Goal: Information Seeking & Learning: Learn about a topic

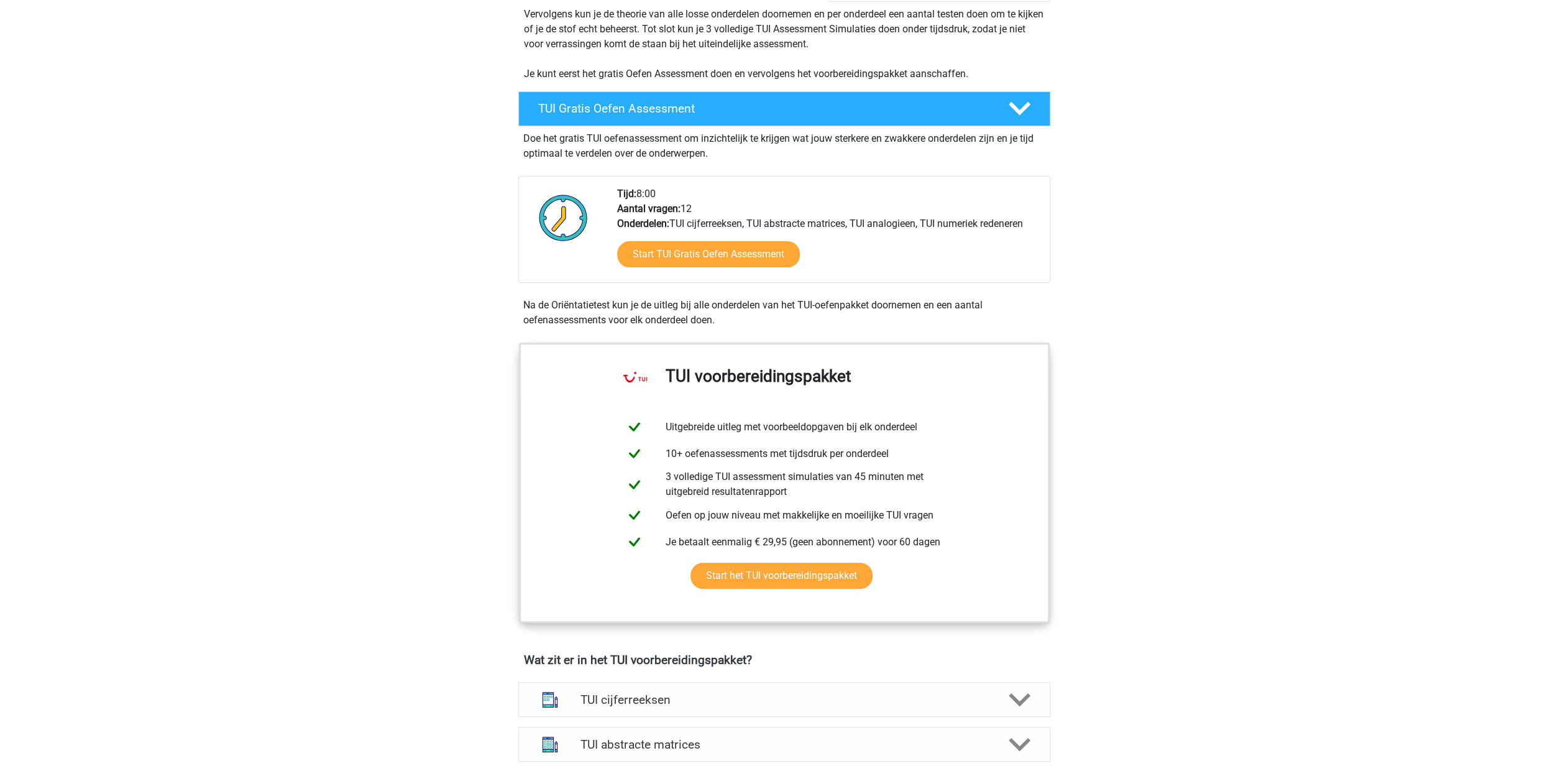
scroll to position [497, 0]
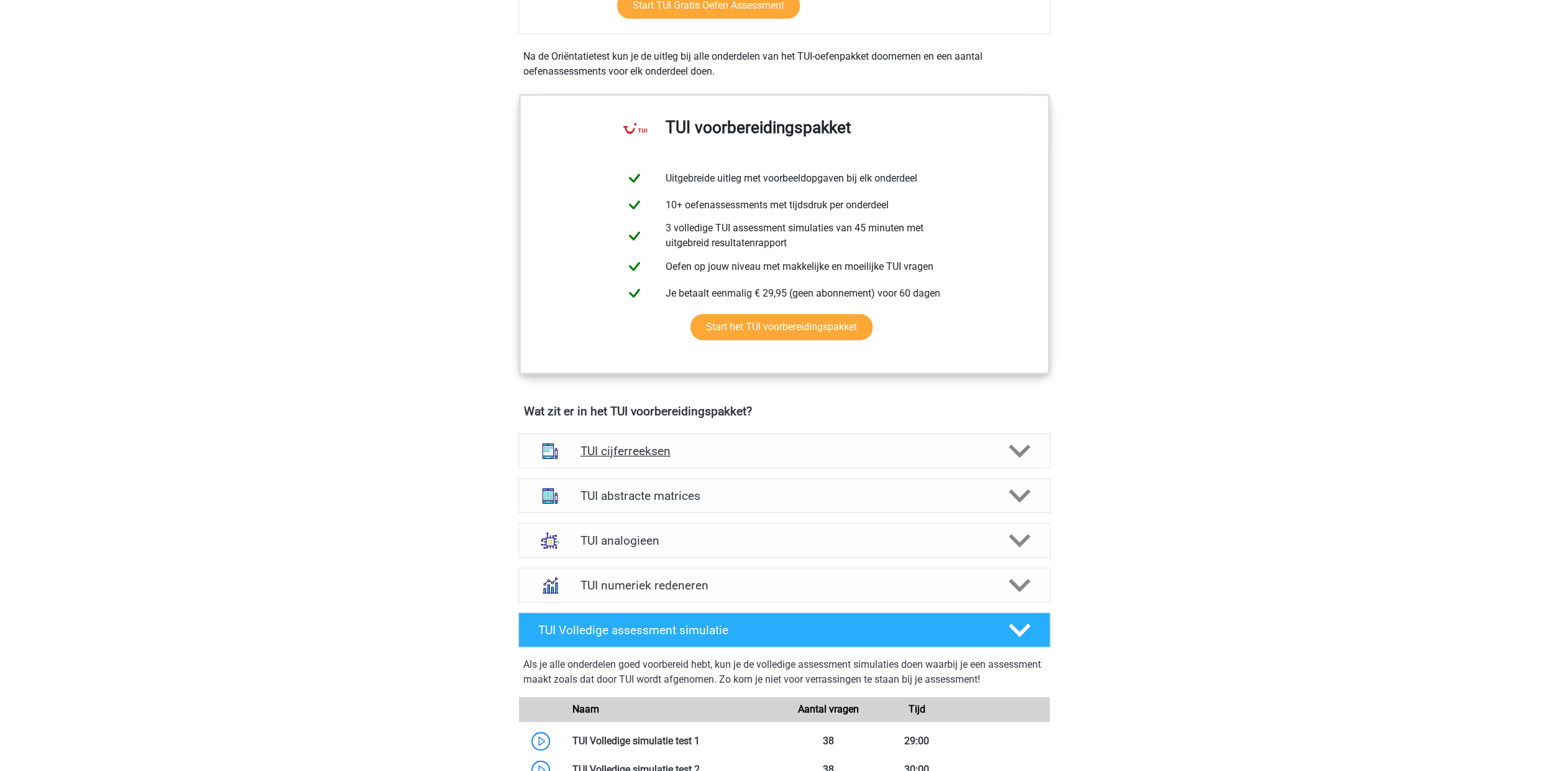
click at [1023, 450] on polygon at bounding box center [1020, 451] width 22 height 14
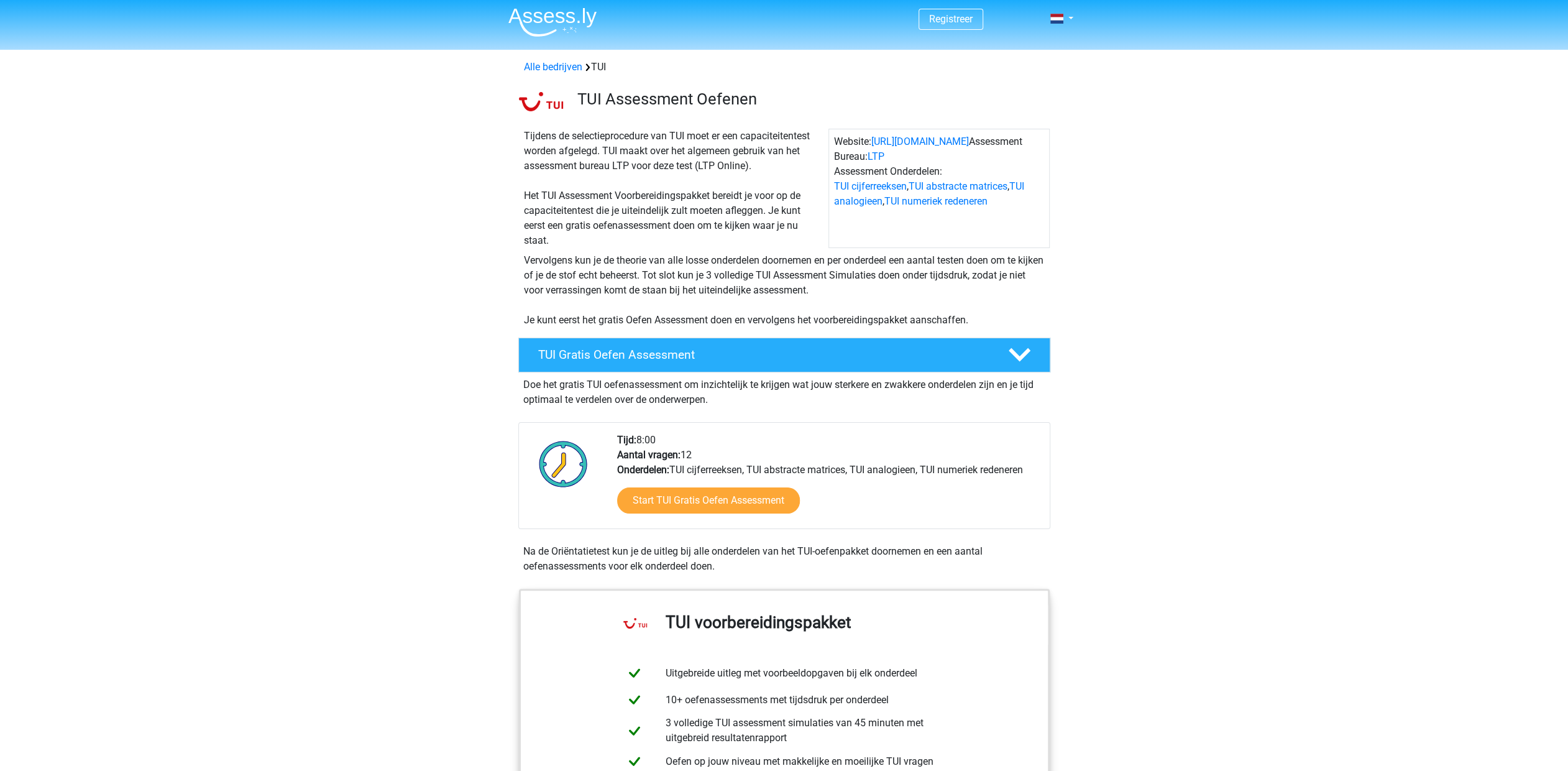
scroll to position [0, 0]
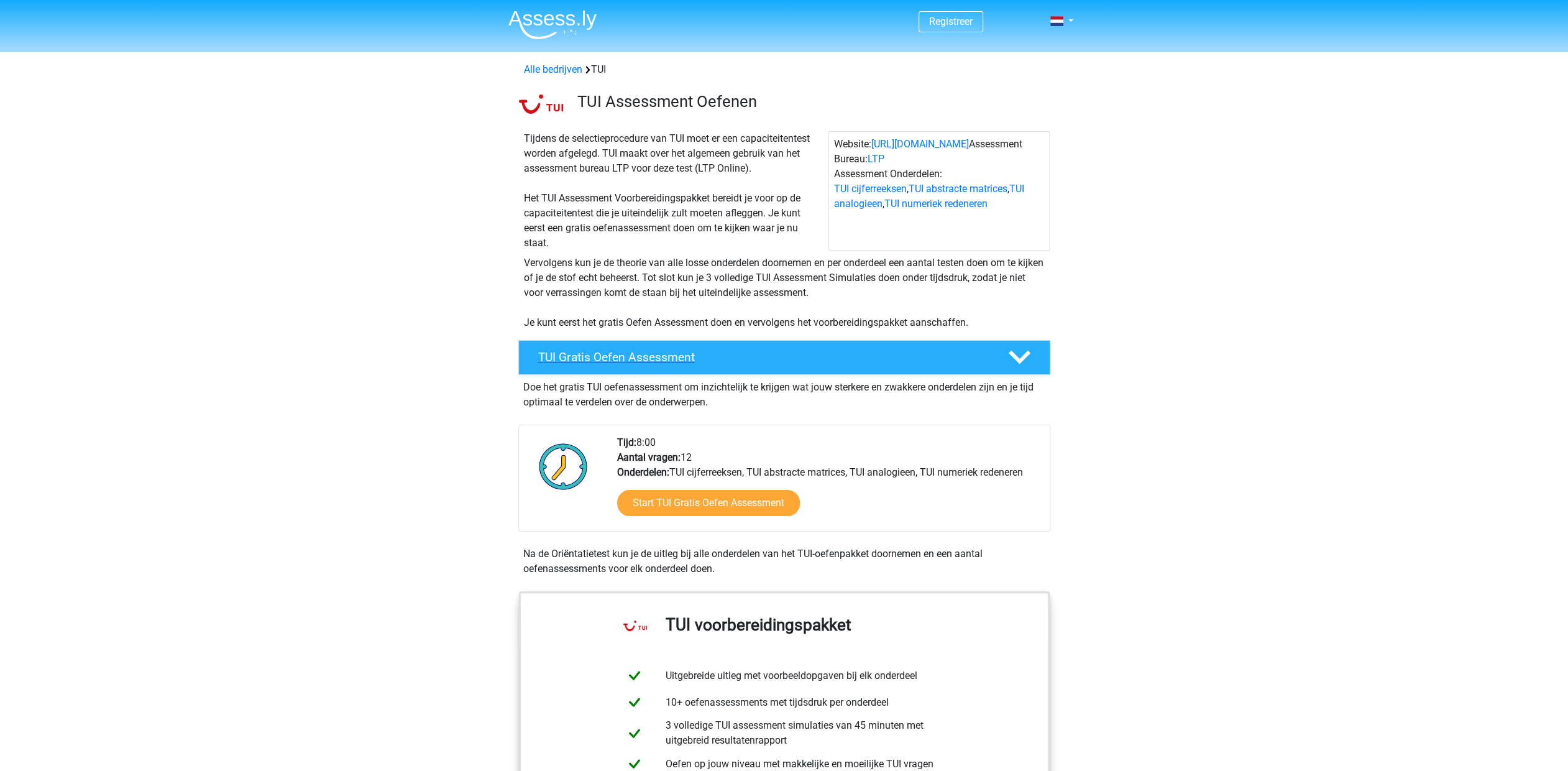
click at [1021, 352] on icon at bounding box center [1020, 357] width 22 height 22
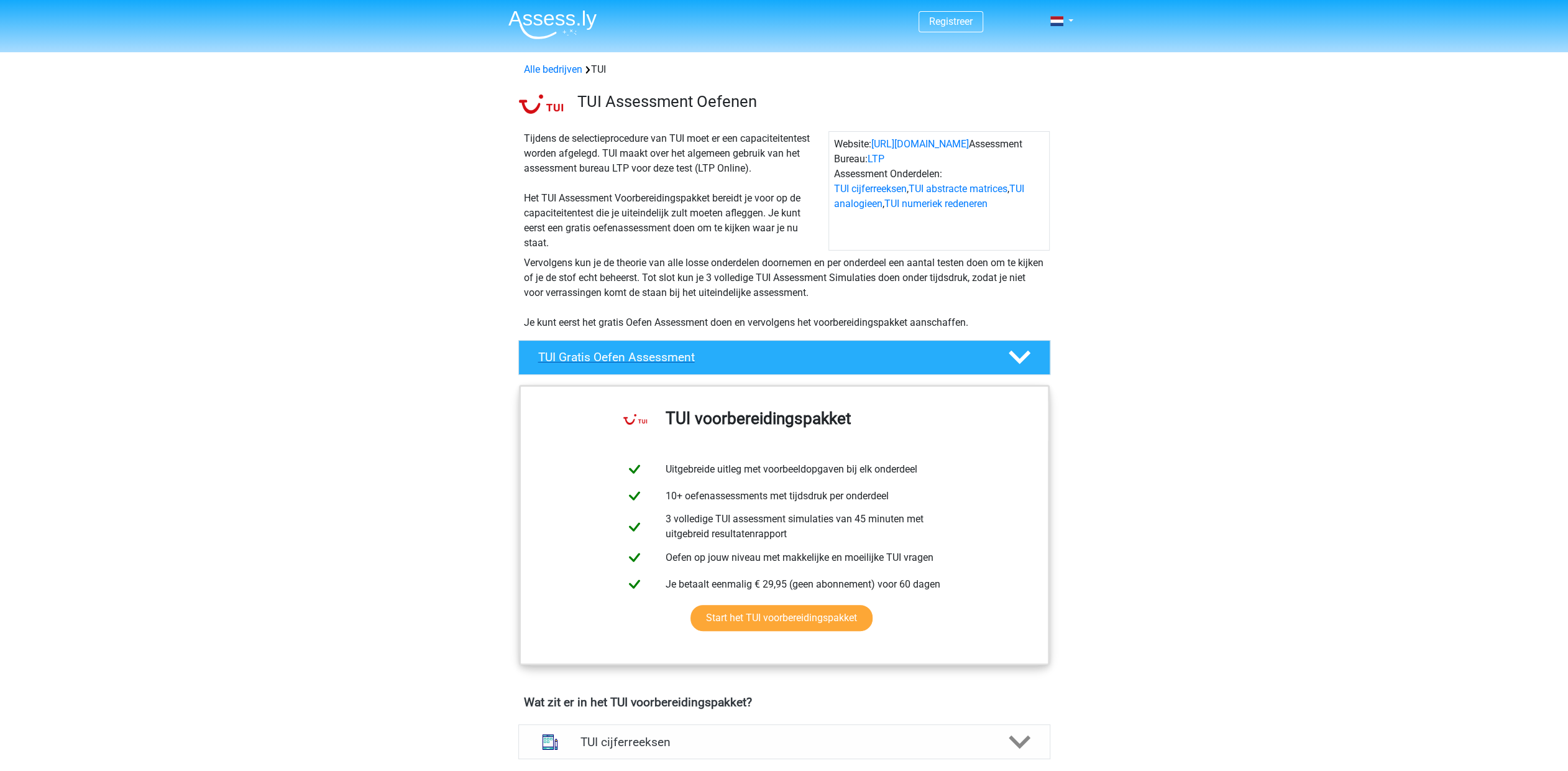
click at [1021, 352] on icon at bounding box center [1020, 357] width 22 height 22
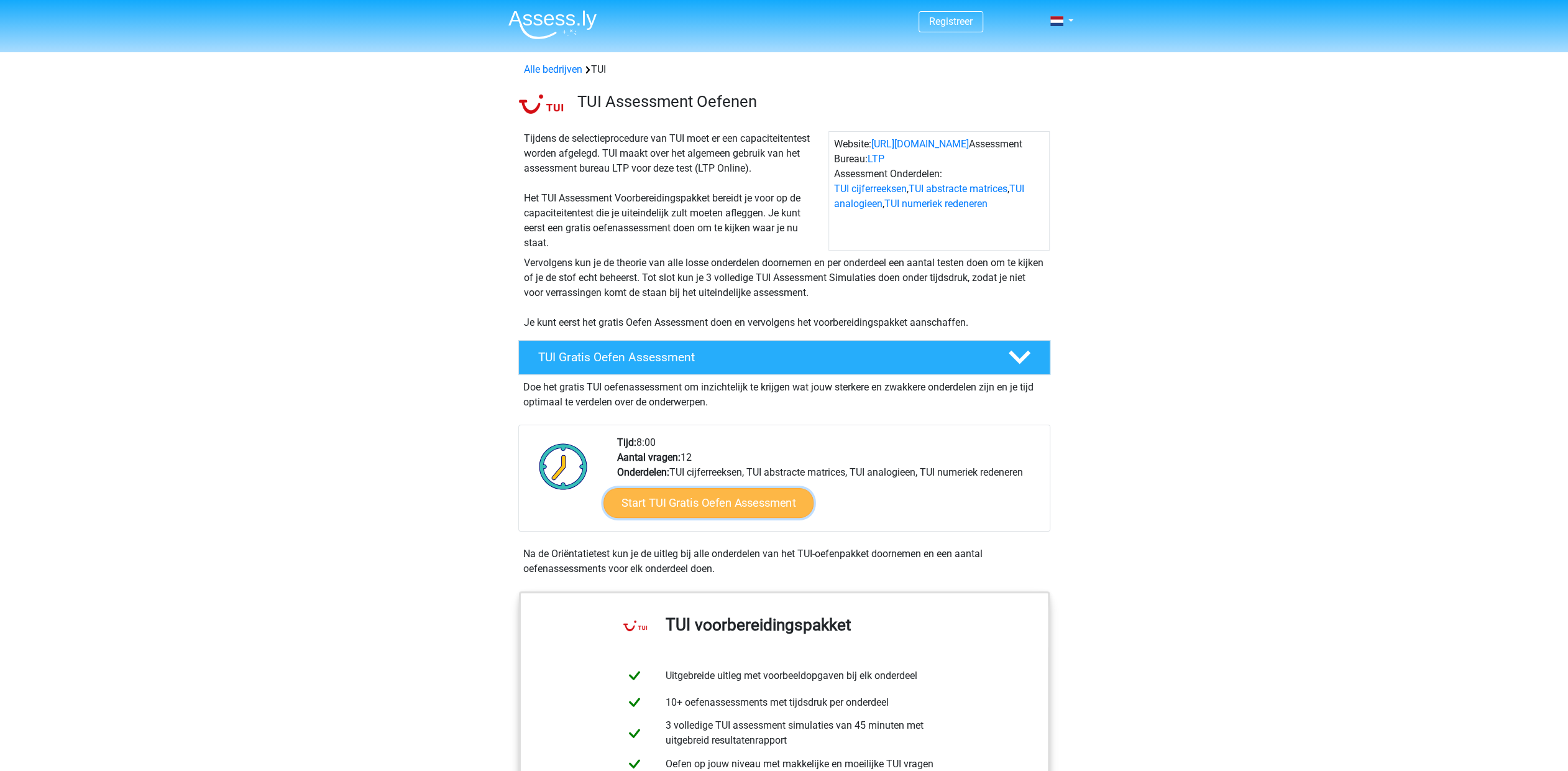
click at [664, 507] on link "Start TUI Gratis Oefen Assessment" at bounding box center [708, 503] width 210 height 30
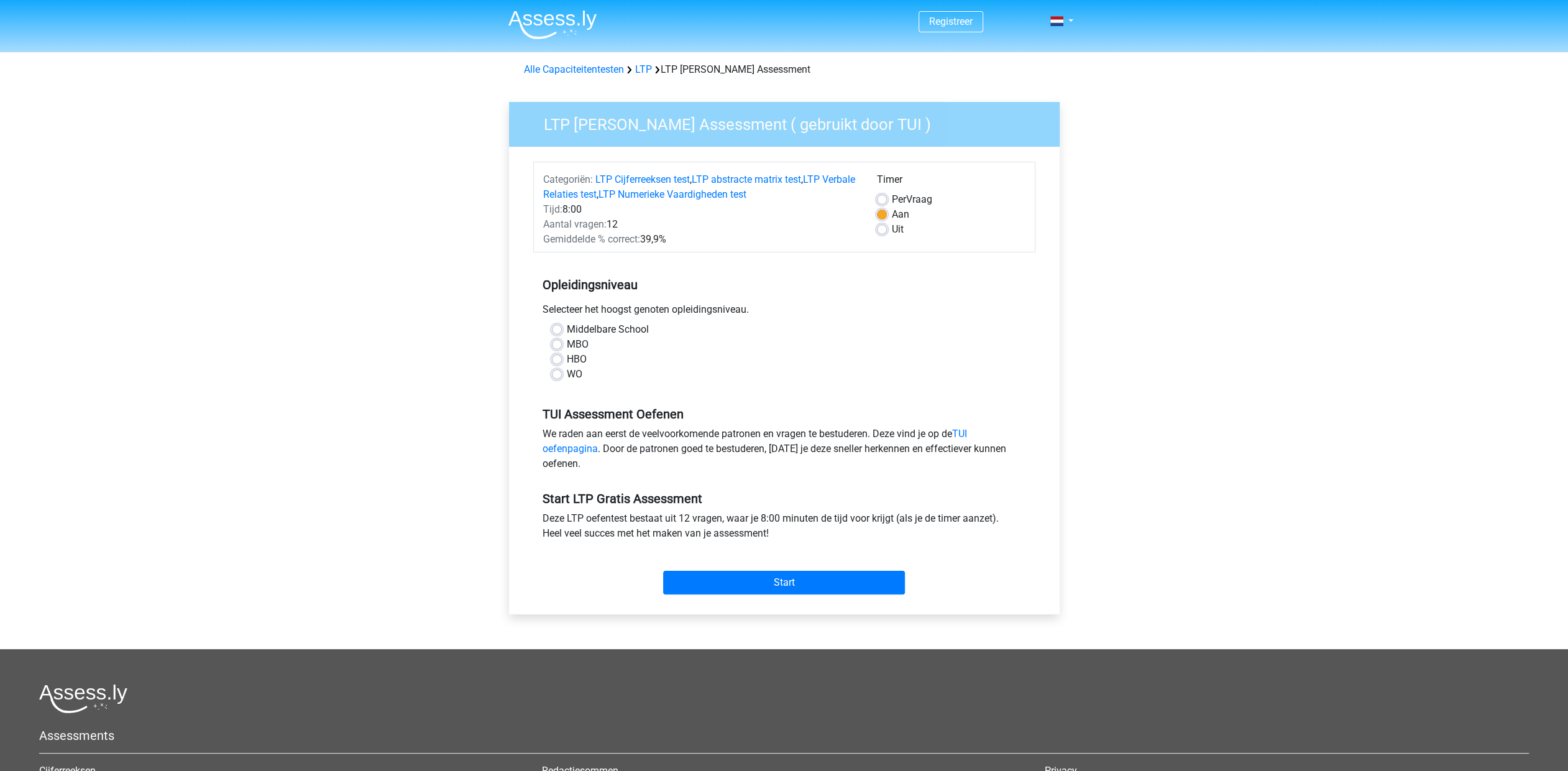
click at [567, 362] on label "HBO" at bounding box center [577, 359] width 20 height 15
click at [555, 362] on input "HBO" at bounding box center [556, 357] width 10 height 12
radio input "true"
click at [577, 449] on link "TUI oefenpagina" at bounding box center [755, 441] width 425 height 26
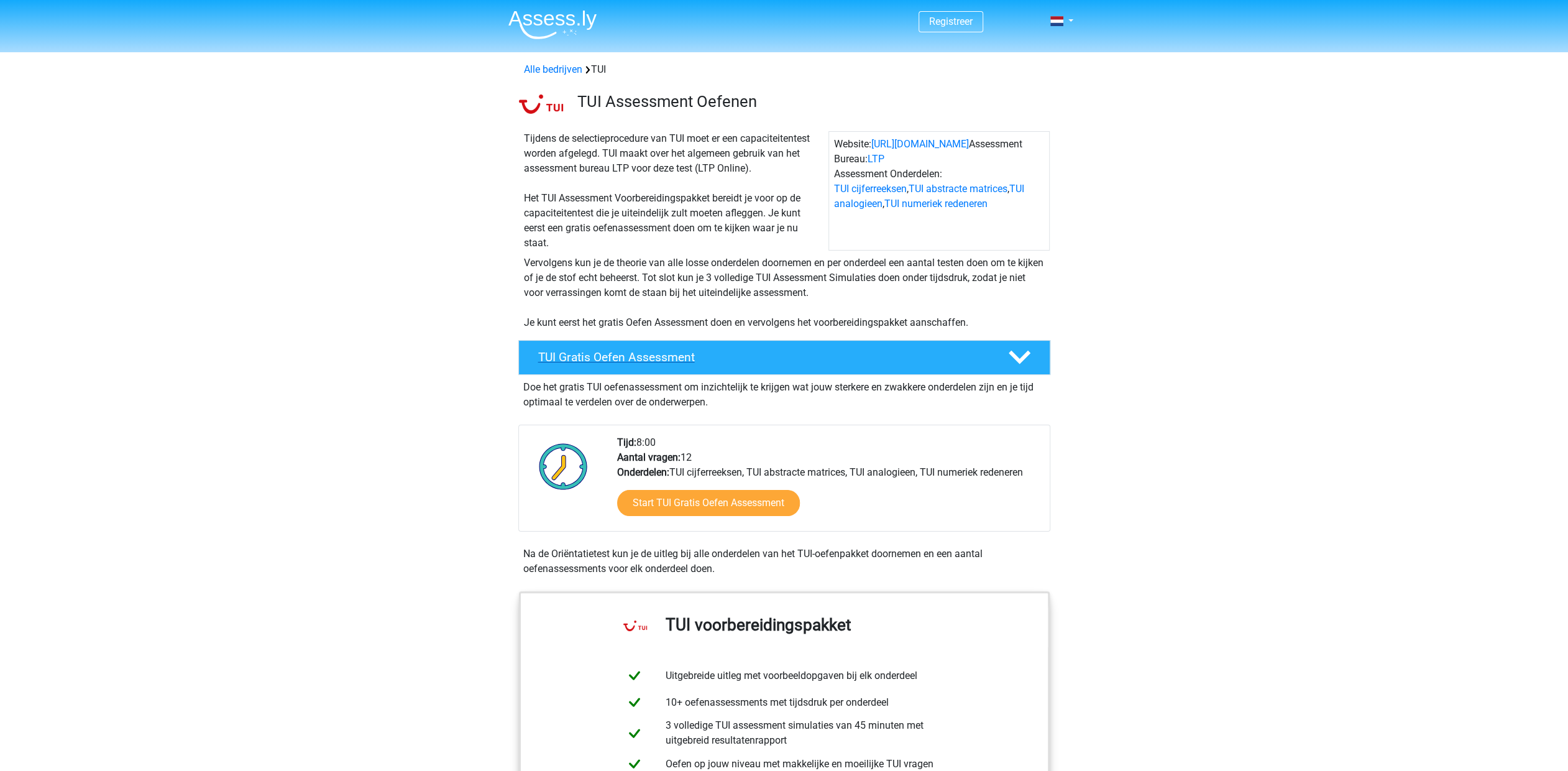
click at [1021, 354] on icon at bounding box center [1020, 357] width 22 height 22
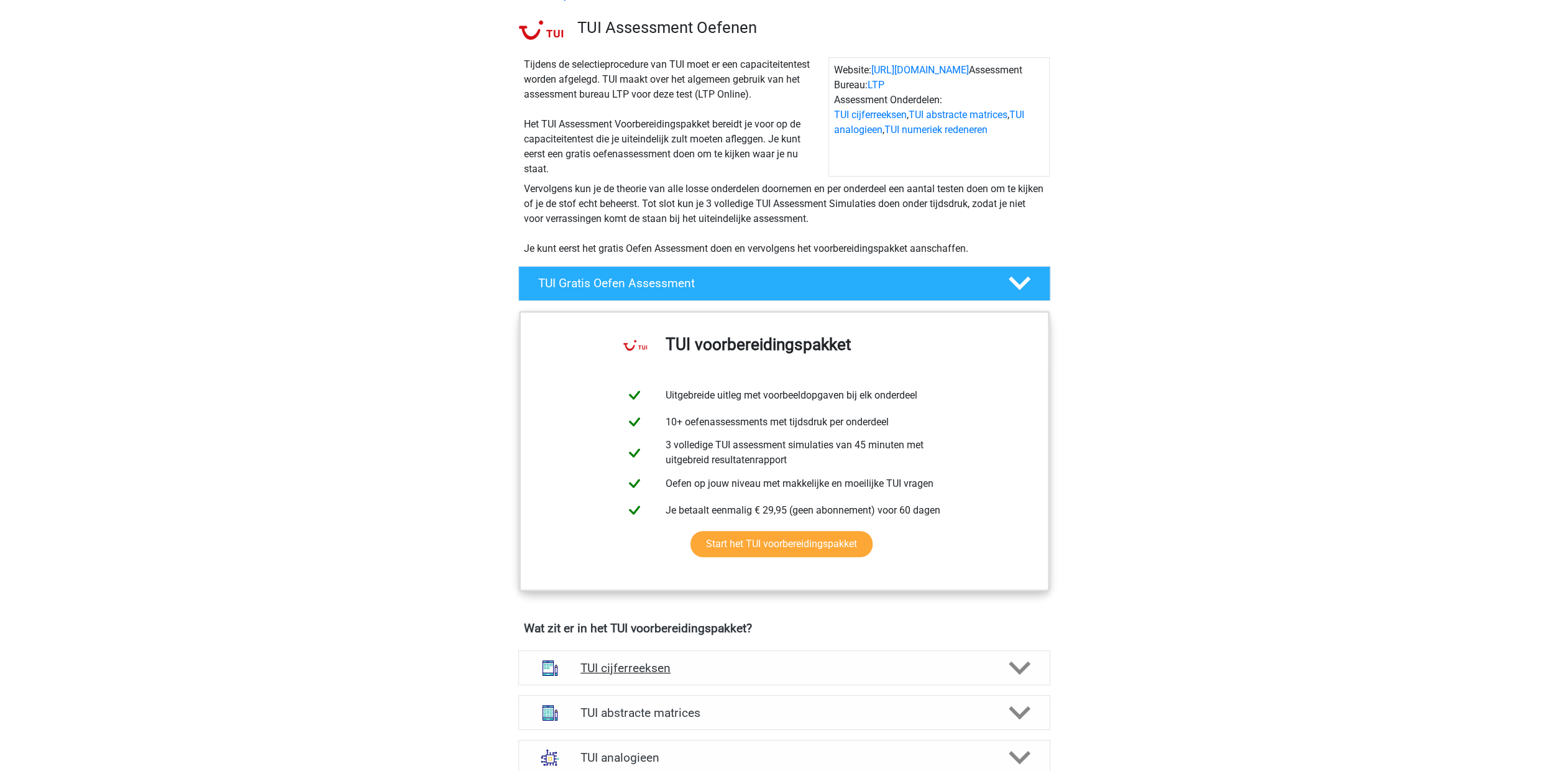
scroll to position [311, 0]
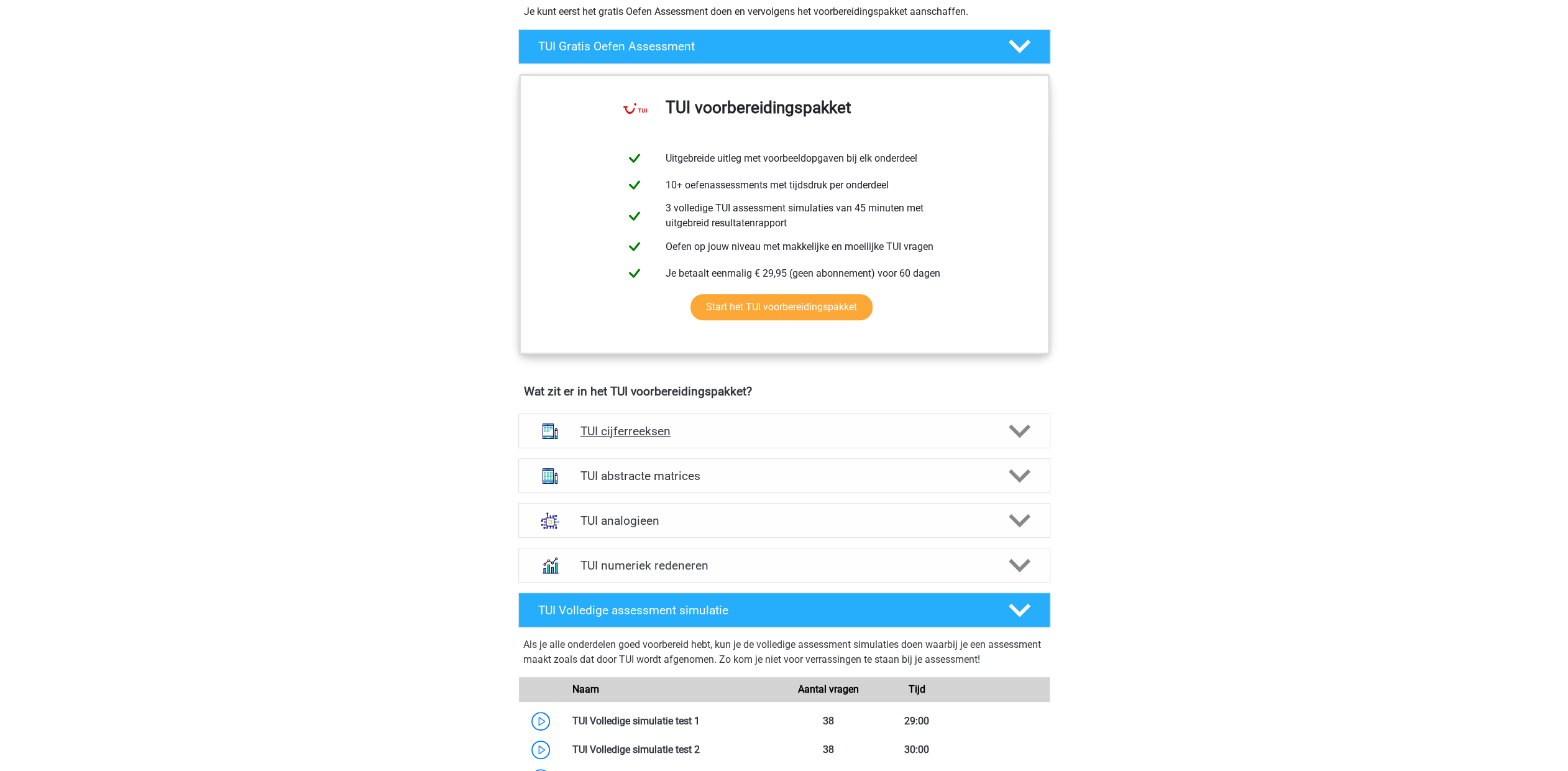
click at [1032, 426] on div at bounding box center [1018, 431] width 42 height 22
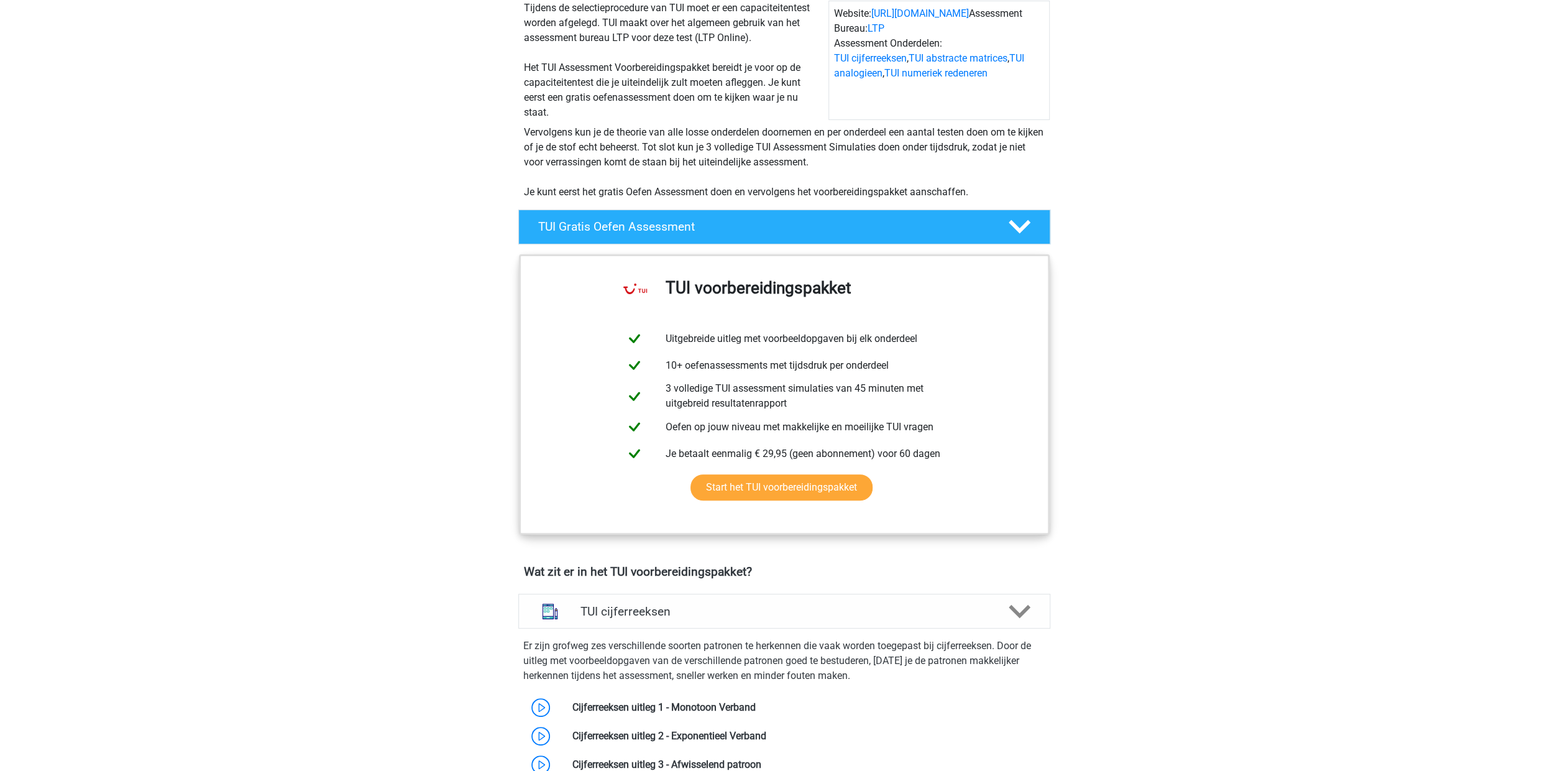
scroll to position [124, 0]
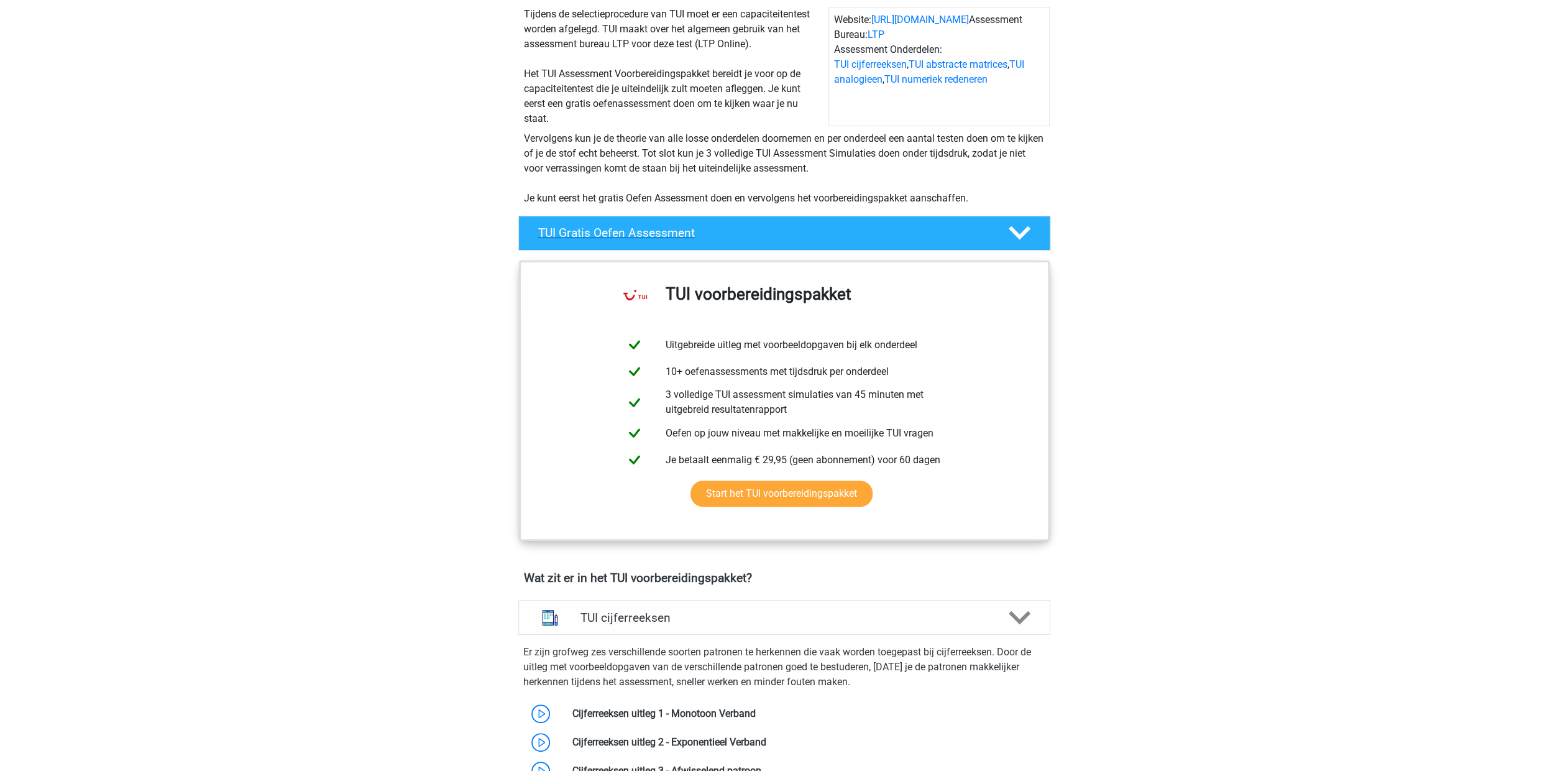
click at [1027, 233] on icon at bounding box center [1020, 233] width 22 height 22
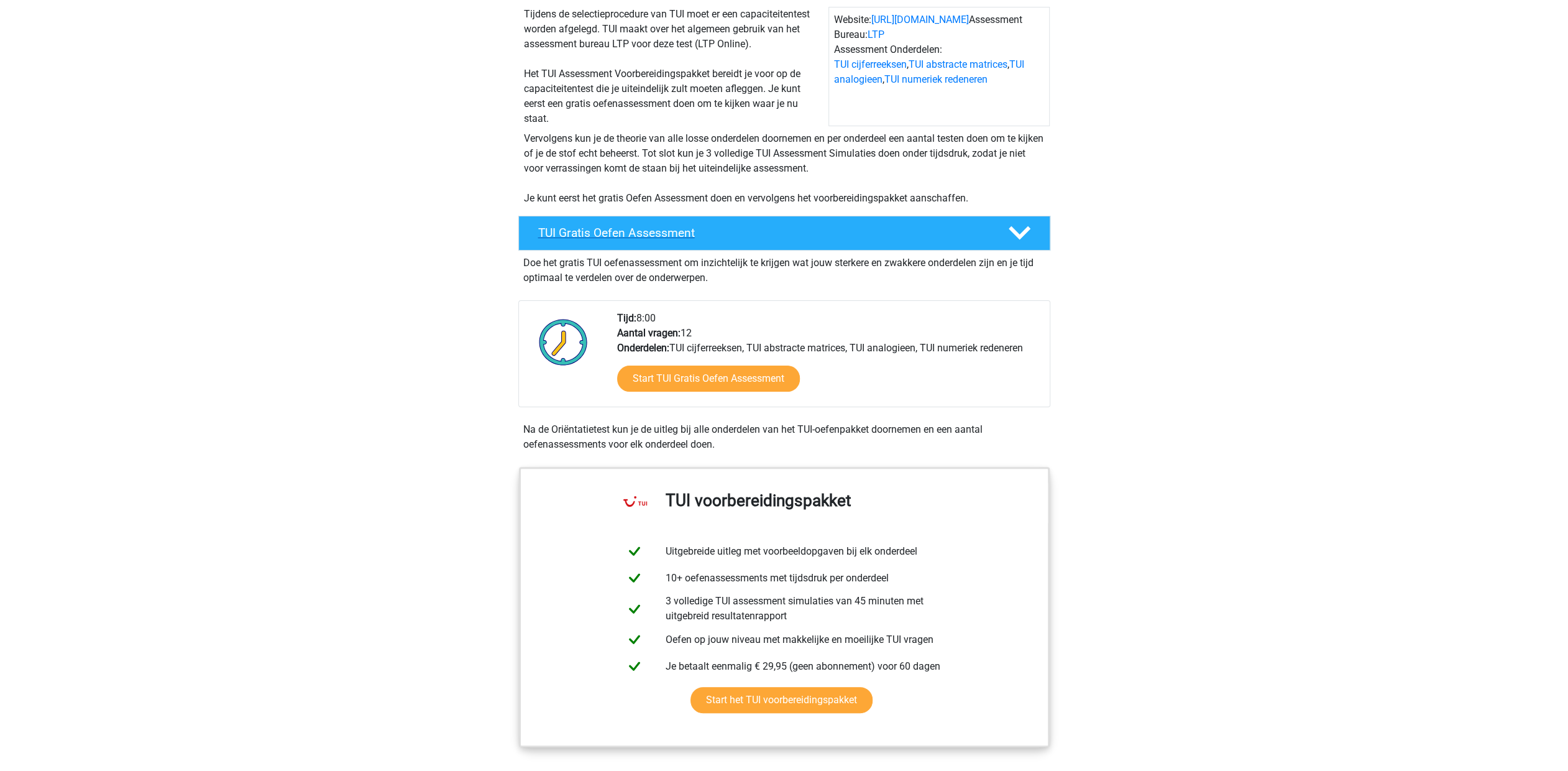
click at [1027, 233] on icon at bounding box center [1020, 233] width 22 height 22
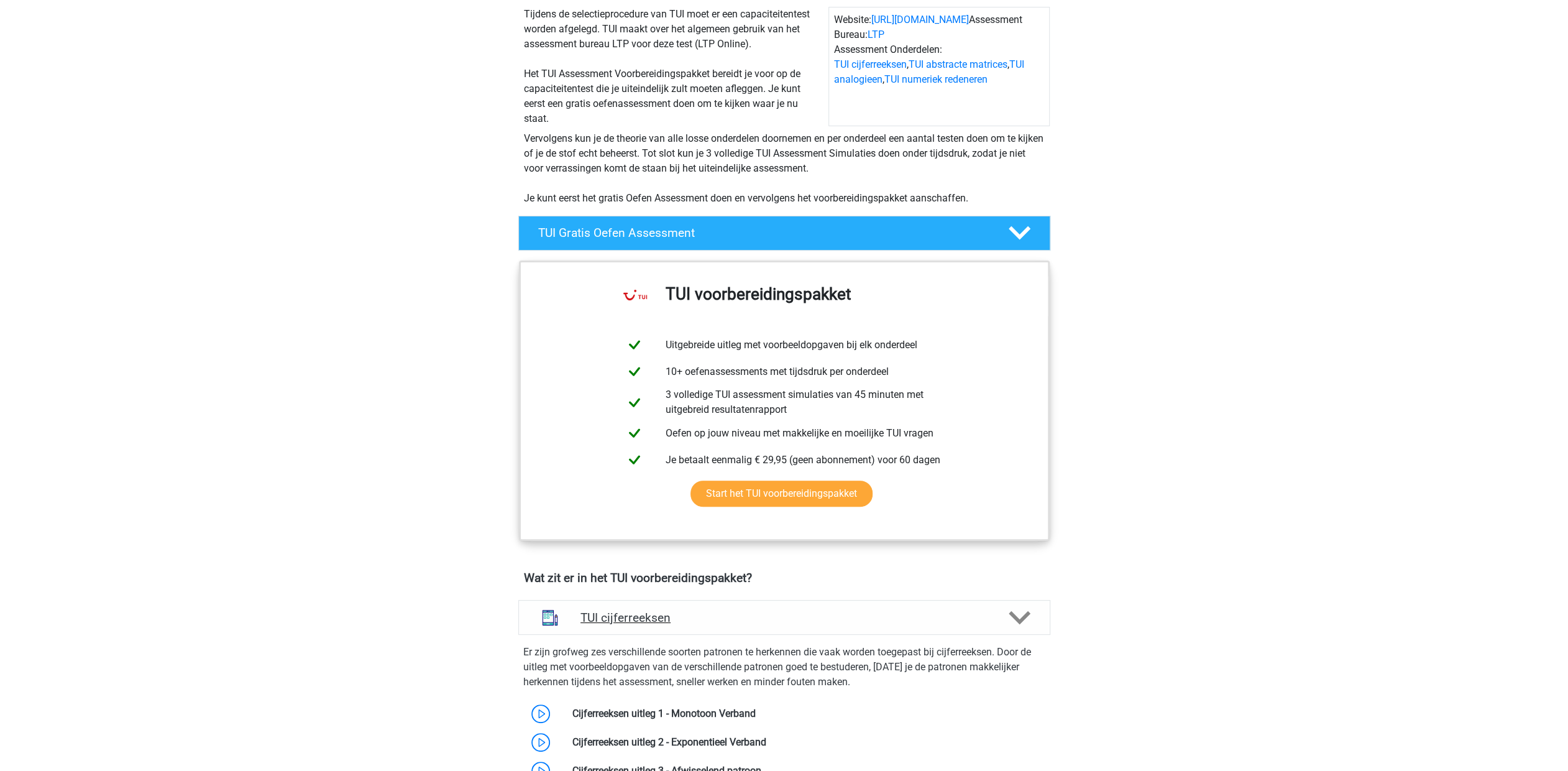
click at [625, 617] on h4 "TUI cijferreeksen" at bounding box center [784, 617] width 407 height 14
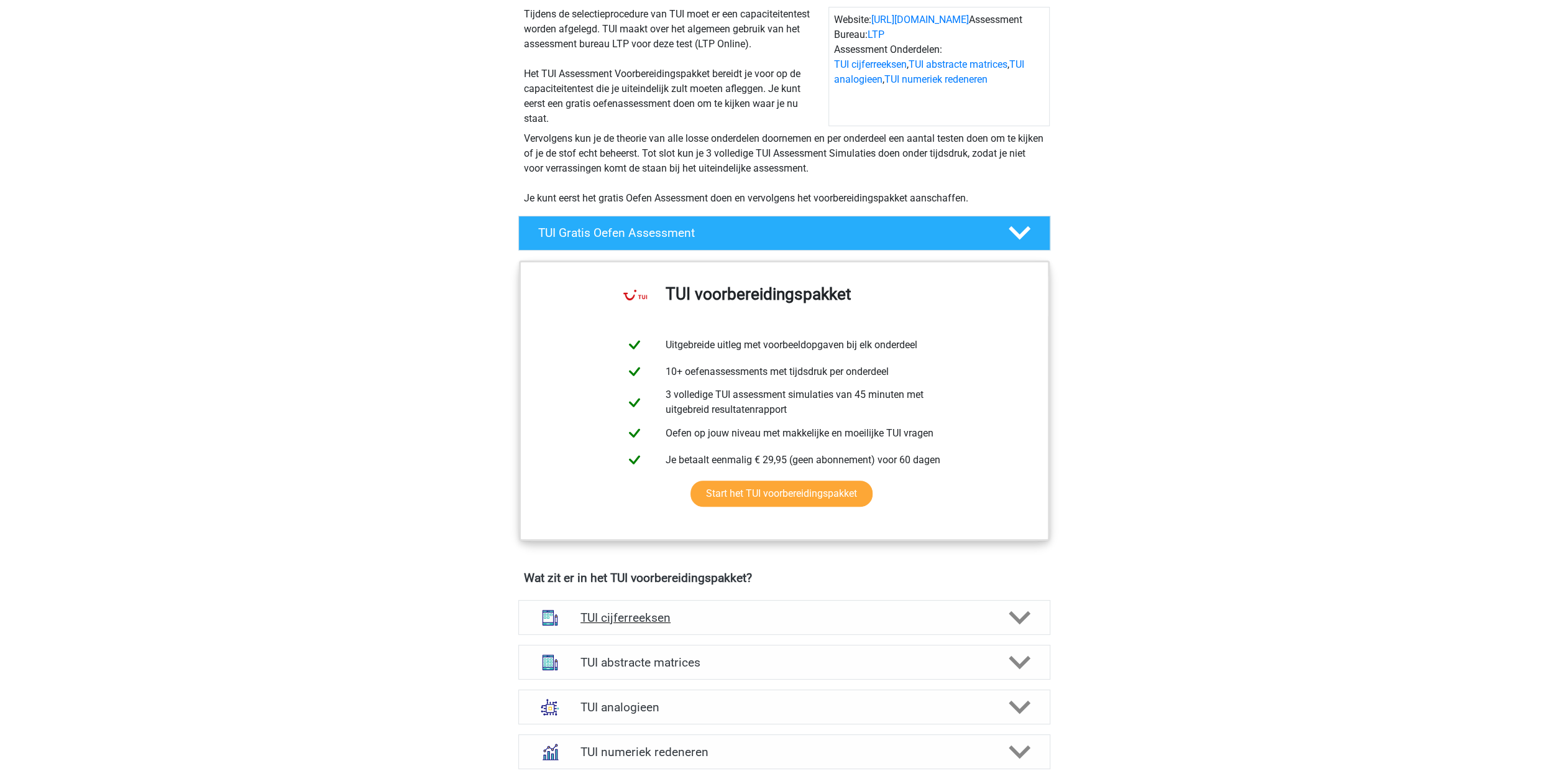
click at [625, 617] on h4 "TUI cijferreeksen" at bounding box center [784, 617] width 407 height 14
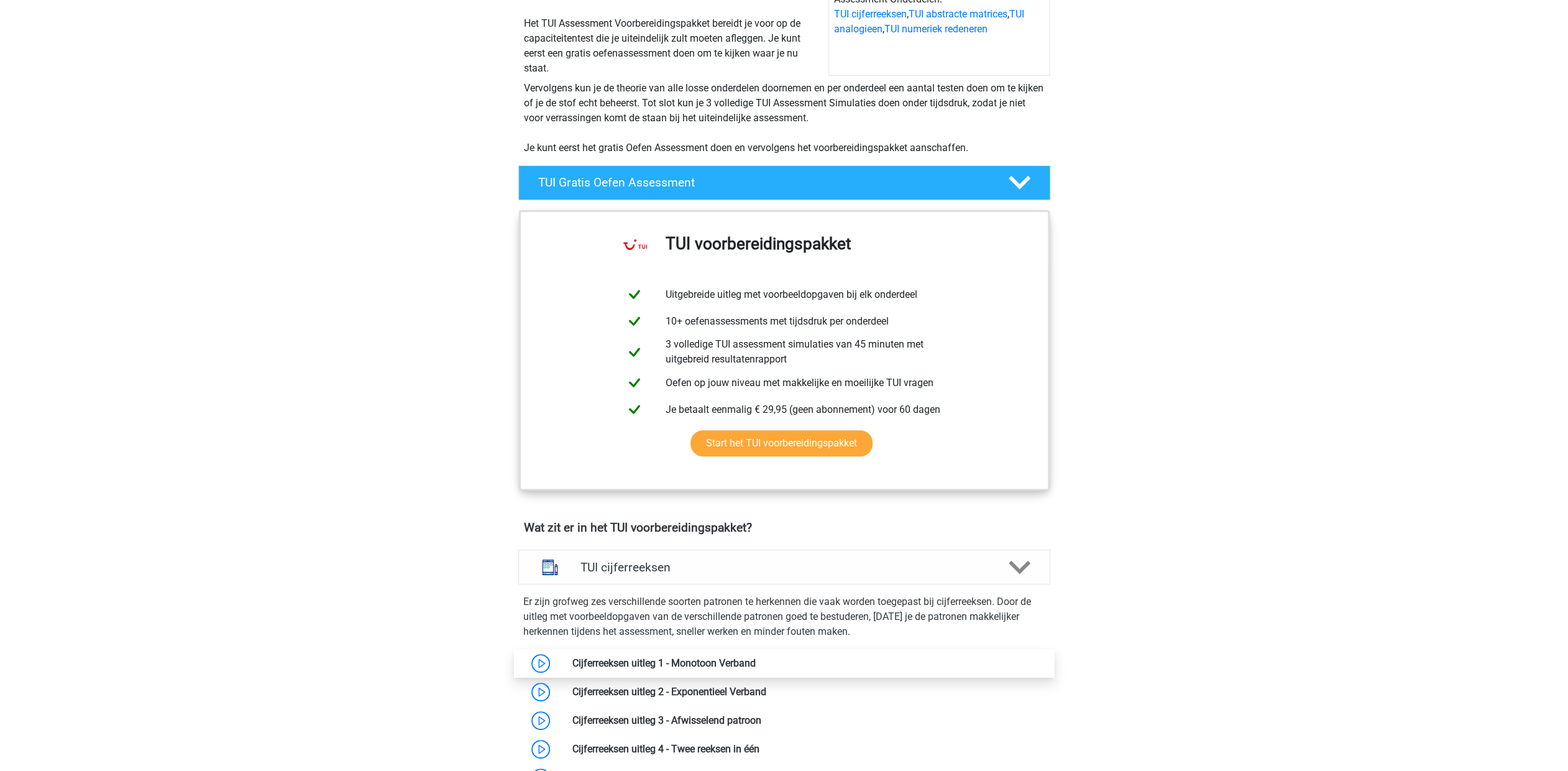
scroll to position [187, 0]
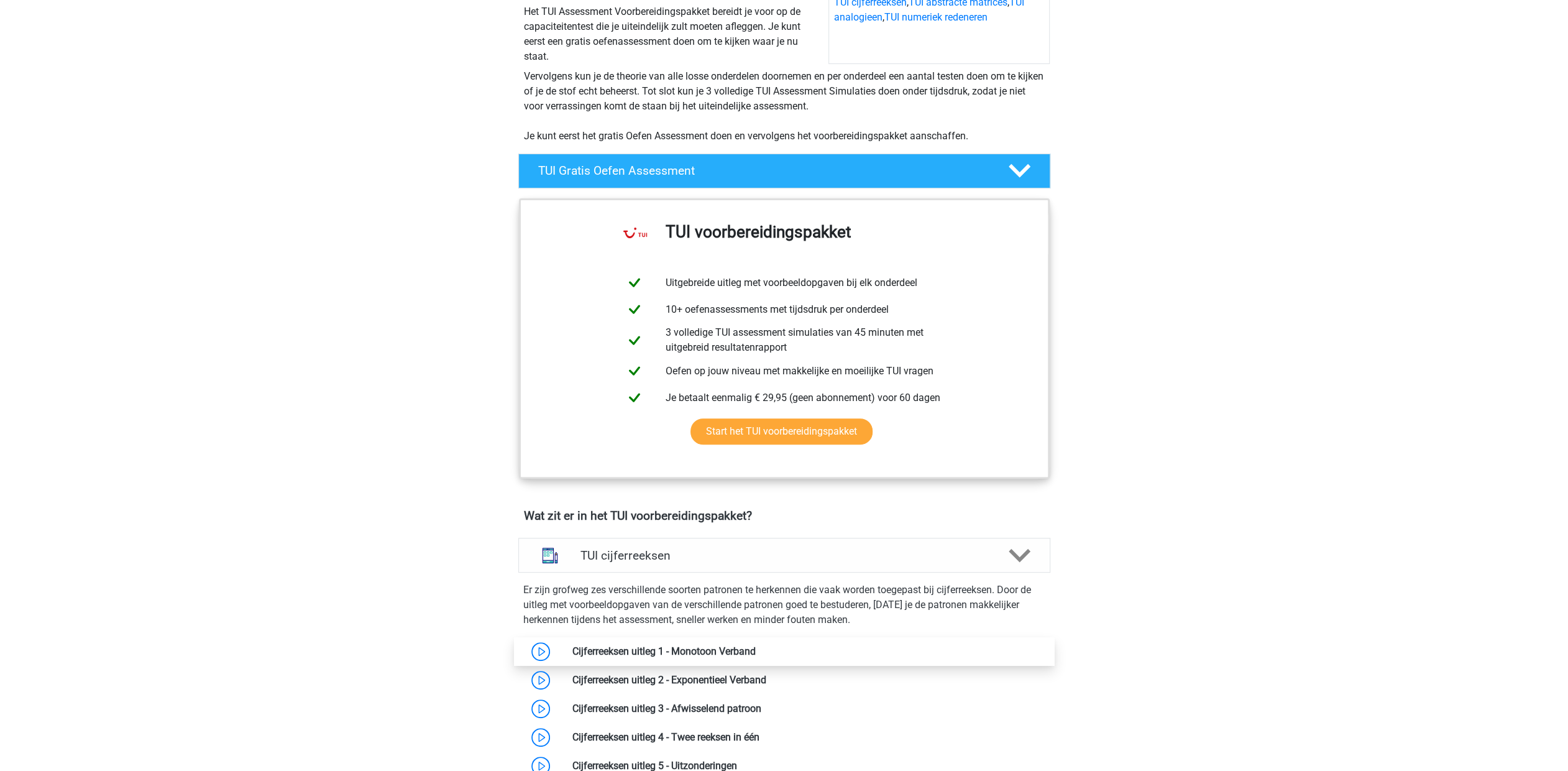
click at [756, 645] on link at bounding box center [756, 651] width 0 height 12
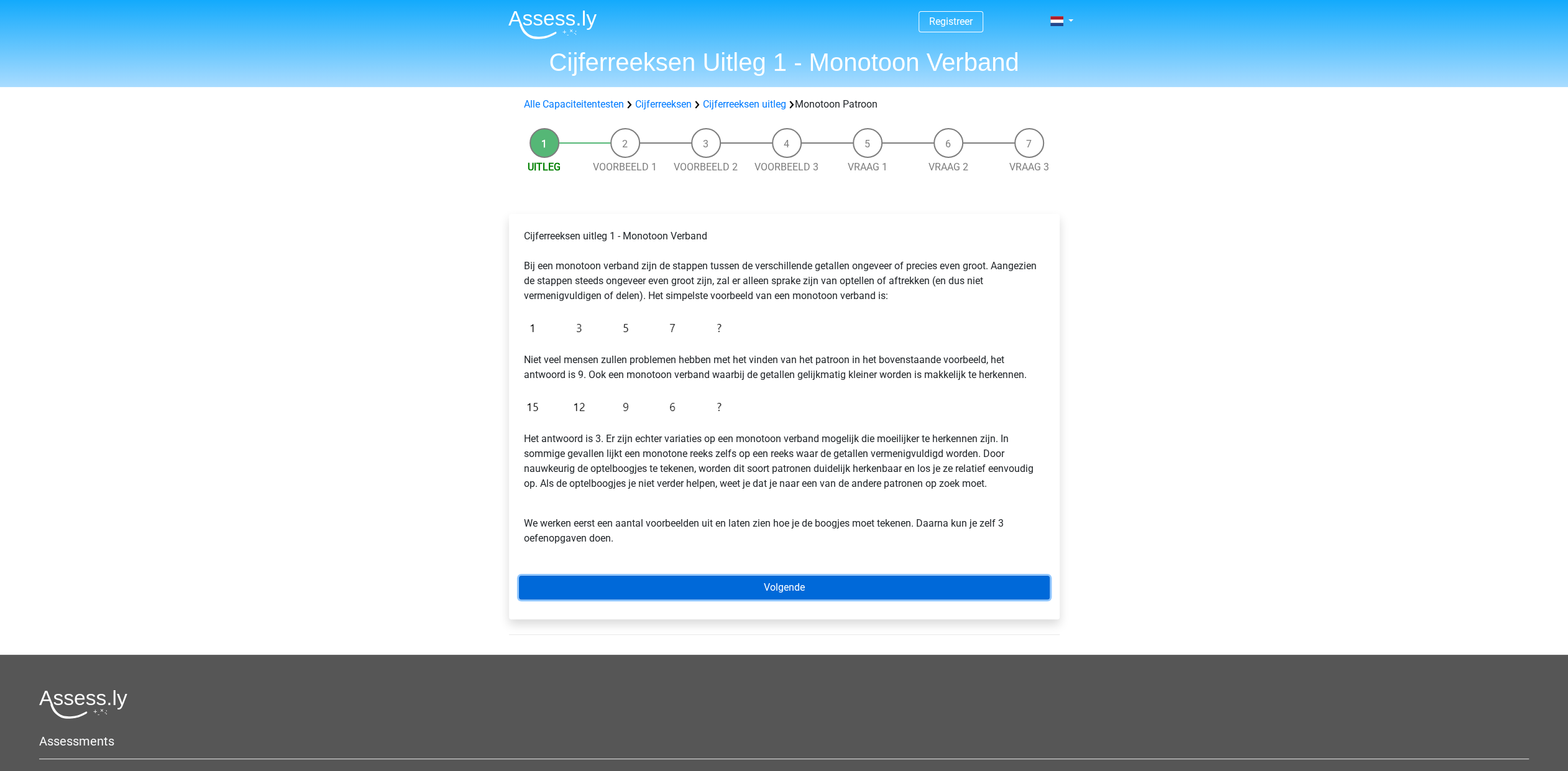
click at [814, 591] on link "Volgende" at bounding box center [784, 587] width 531 height 24
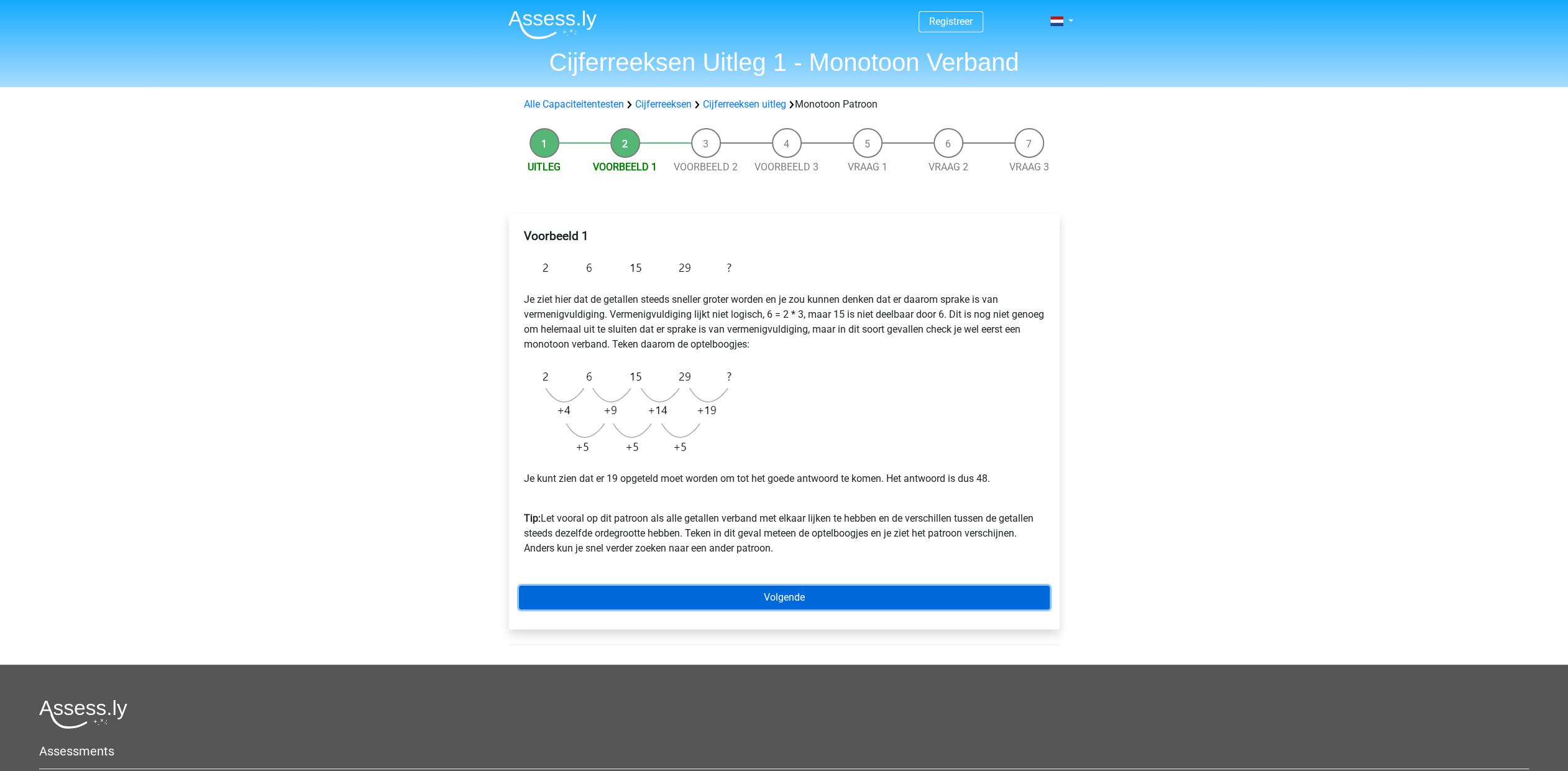
click at [805, 602] on link "Volgende" at bounding box center [784, 597] width 531 height 24
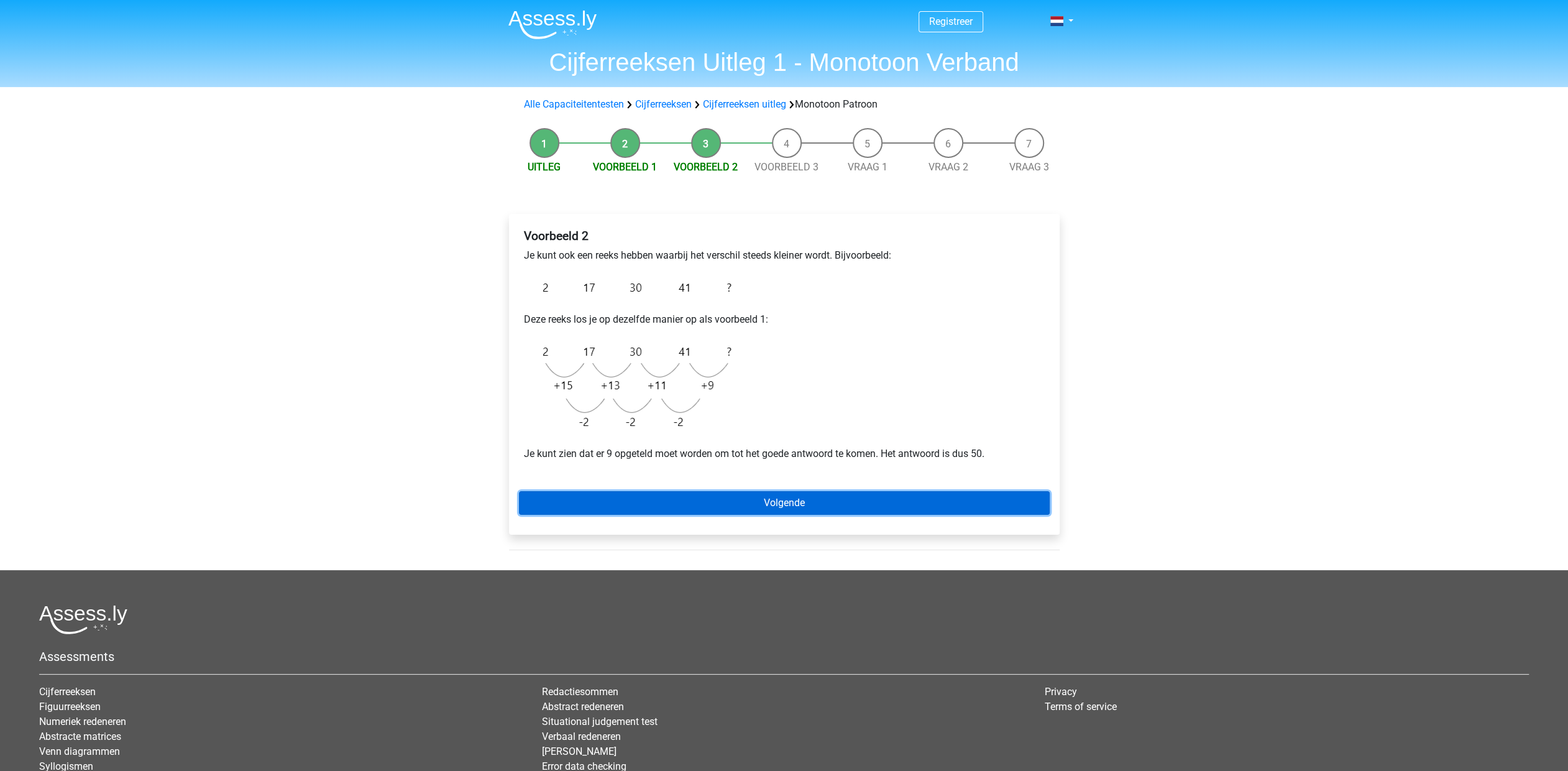
click at [768, 502] on link "Volgende" at bounding box center [784, 503] width 531 height 24
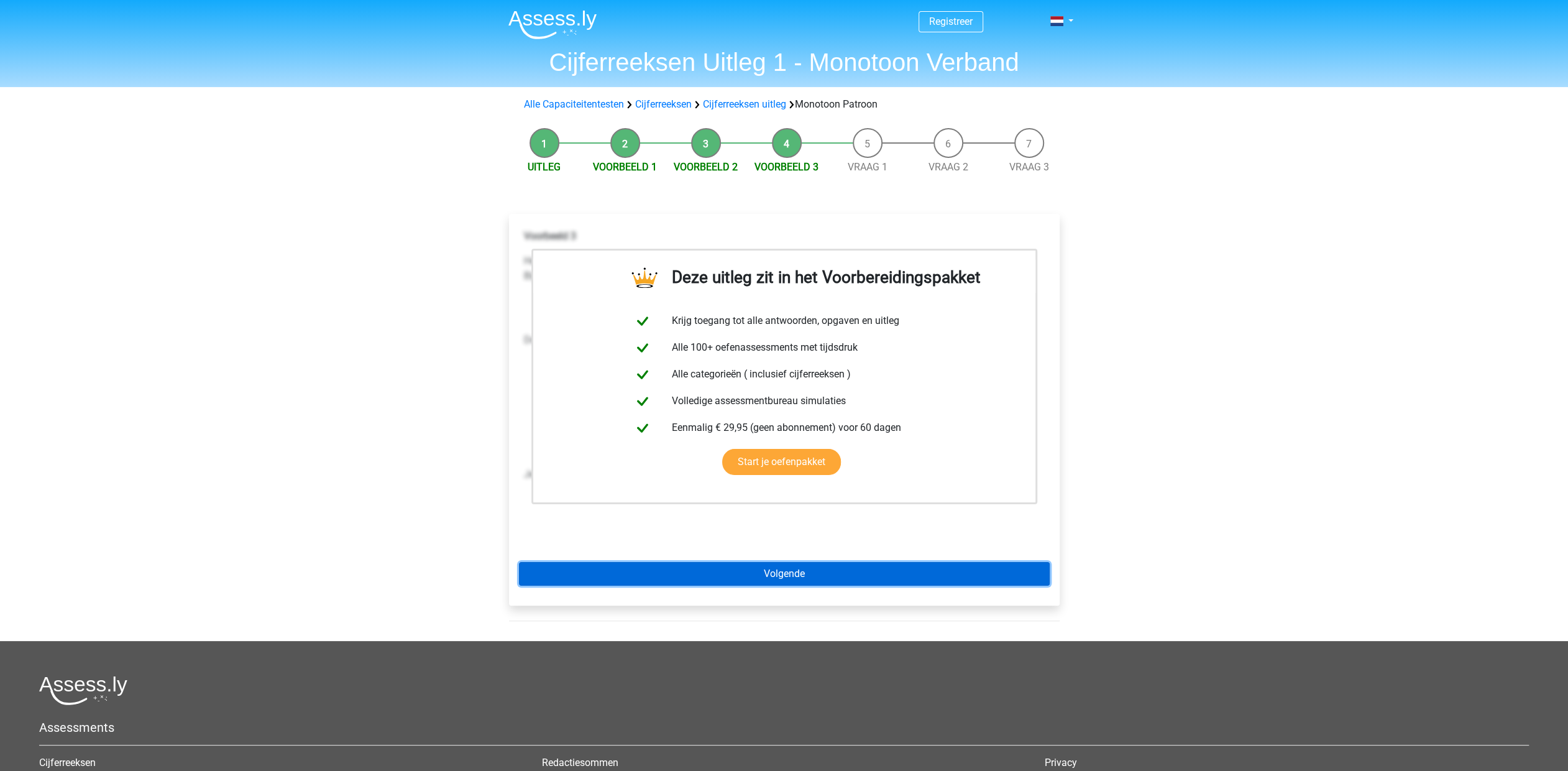
click at [768, 571] on link "Volgende" at bounding box center [784, 573] width 531 height 24
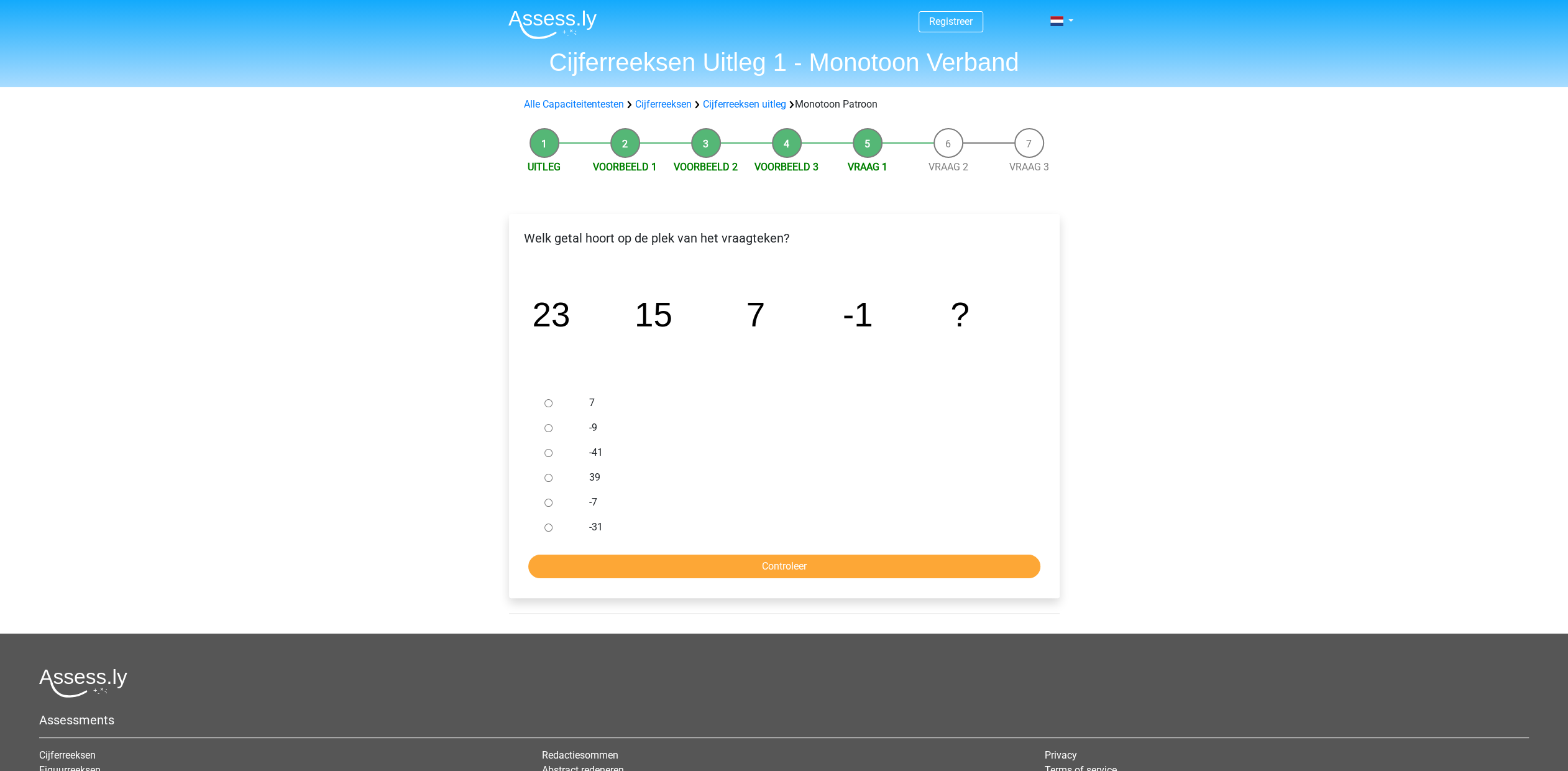
click at [548, 430] on input "-9" at bounding box center [548, 428] width 8 height 8
radio input "true"
click at [813, 567] on input "Controleer" at bounding box center [784, 566] width 512 height 24
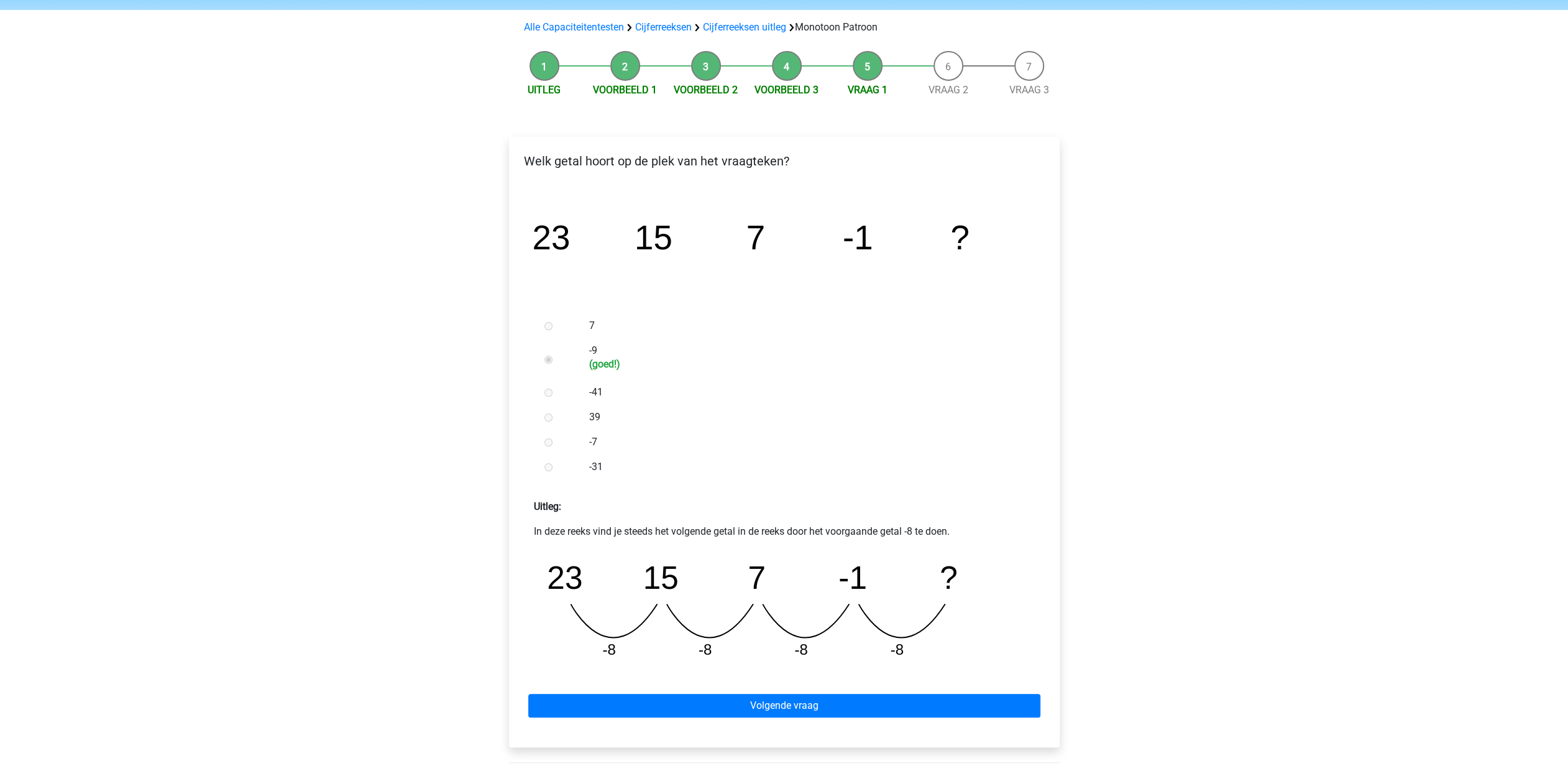
scroll to position [124, 0]
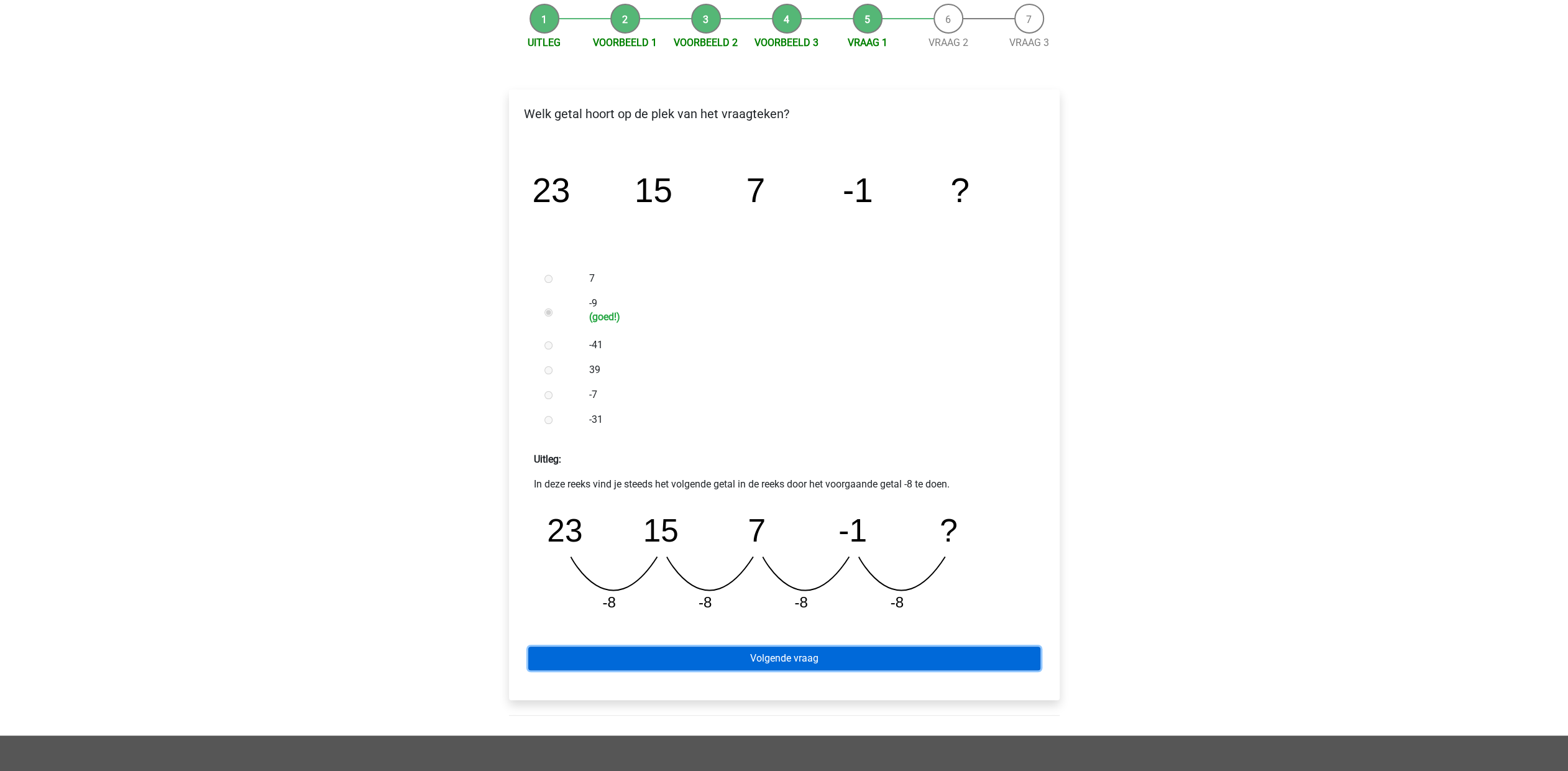
click at [856, 659] on link "Volgende vraag" at bounding box center [784, 658] width 512 height 24
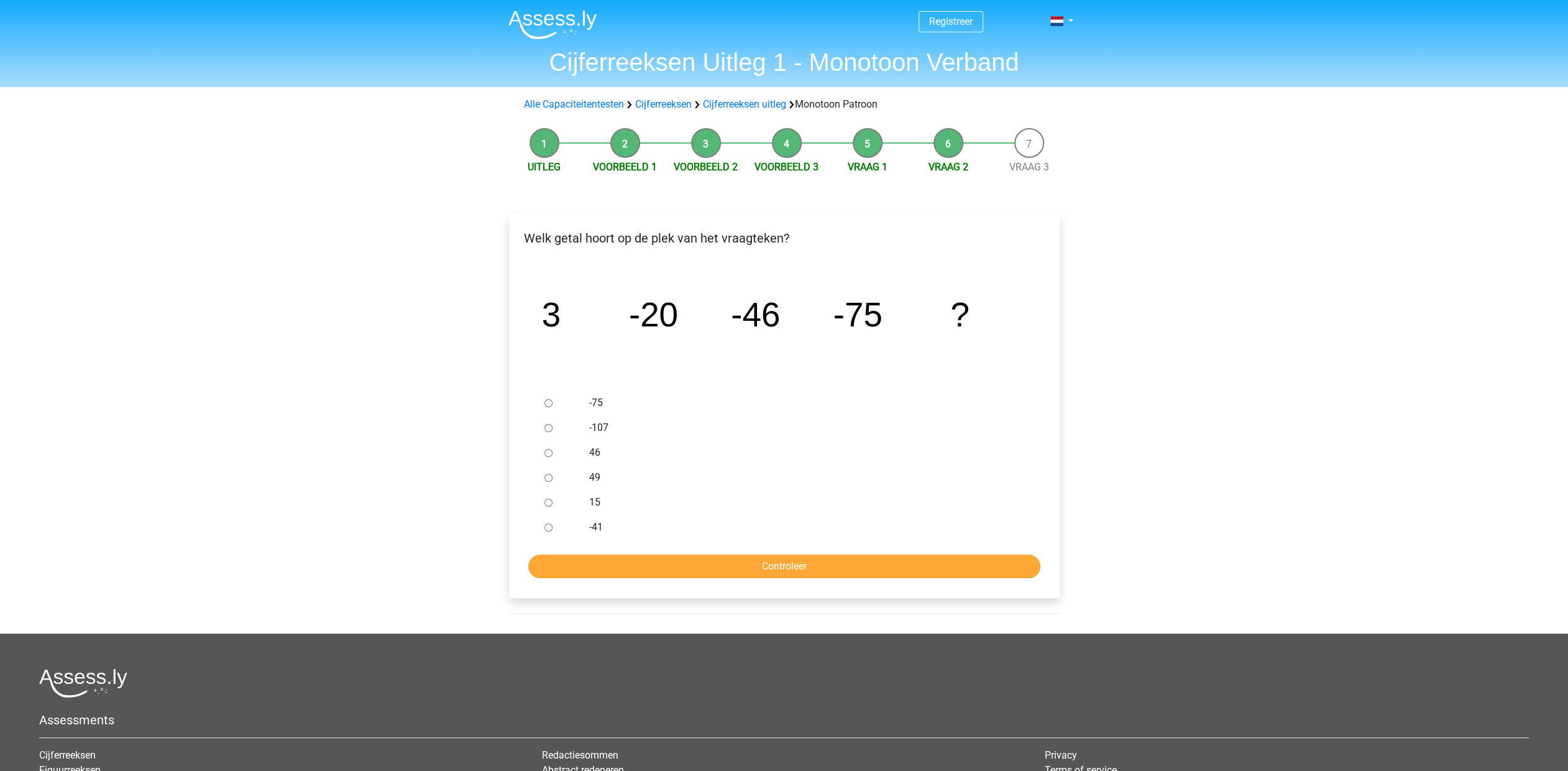
click at [549, 425] on input "-107" at bounding box center [548, 428] width 8 height 8
radio input "true"
click at [782, 565] on input "Controleer" at bounding box center [784, 566] width 512 height 24
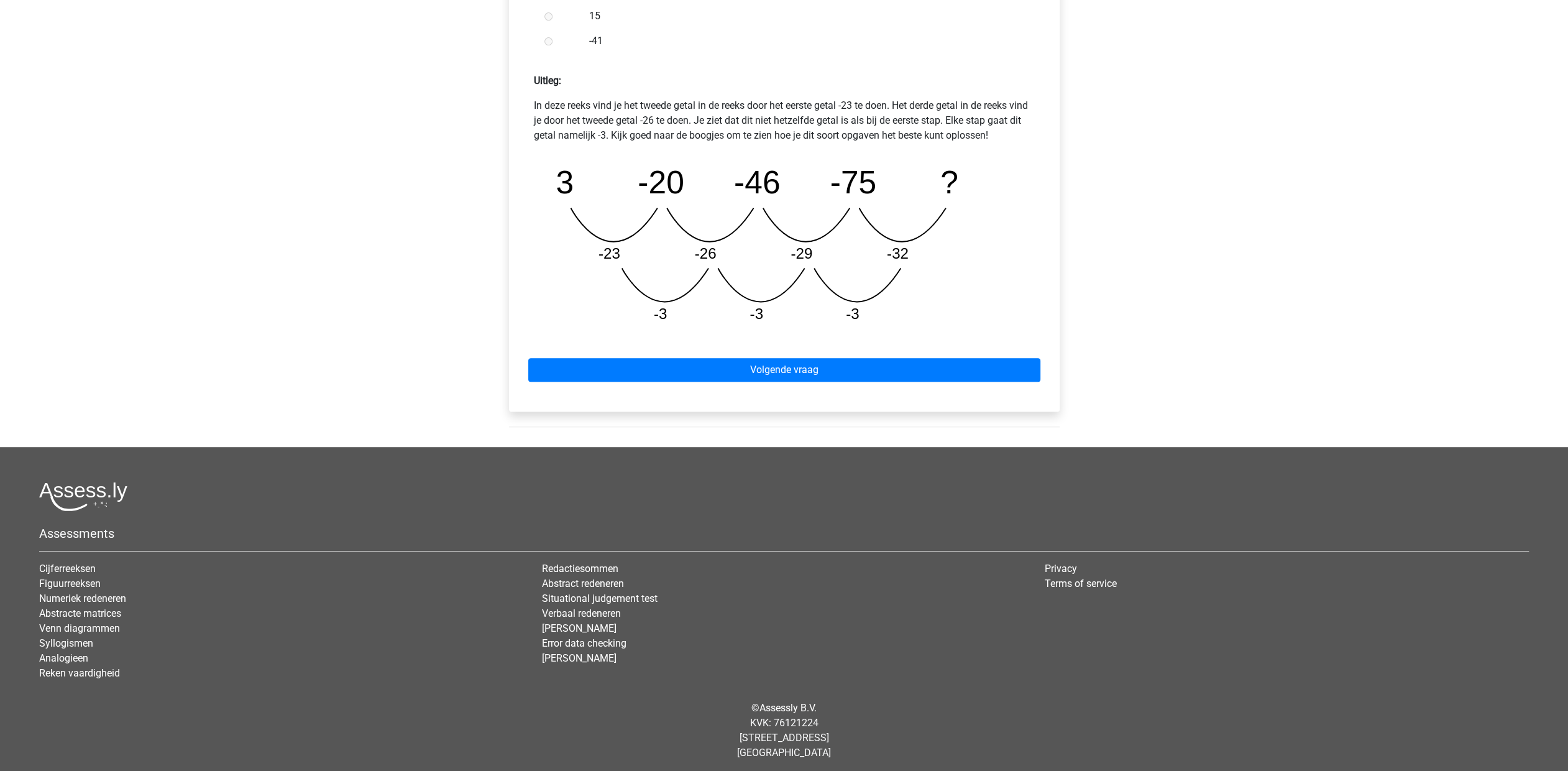
scroll to position [507, 0]
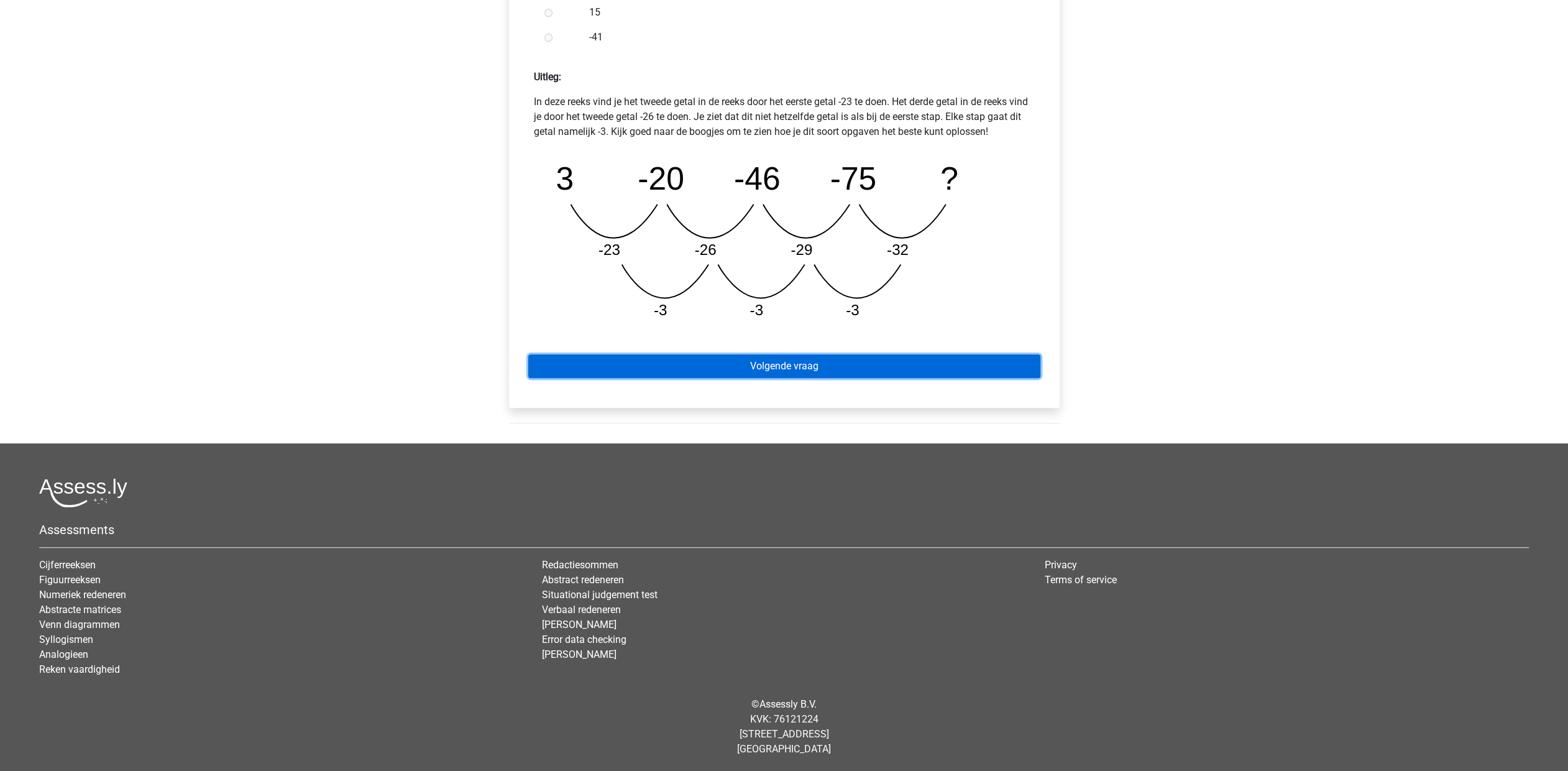
click at [772, 369] on link "Volgende vraag" at bounding box center [784, 366] width 512 height 24
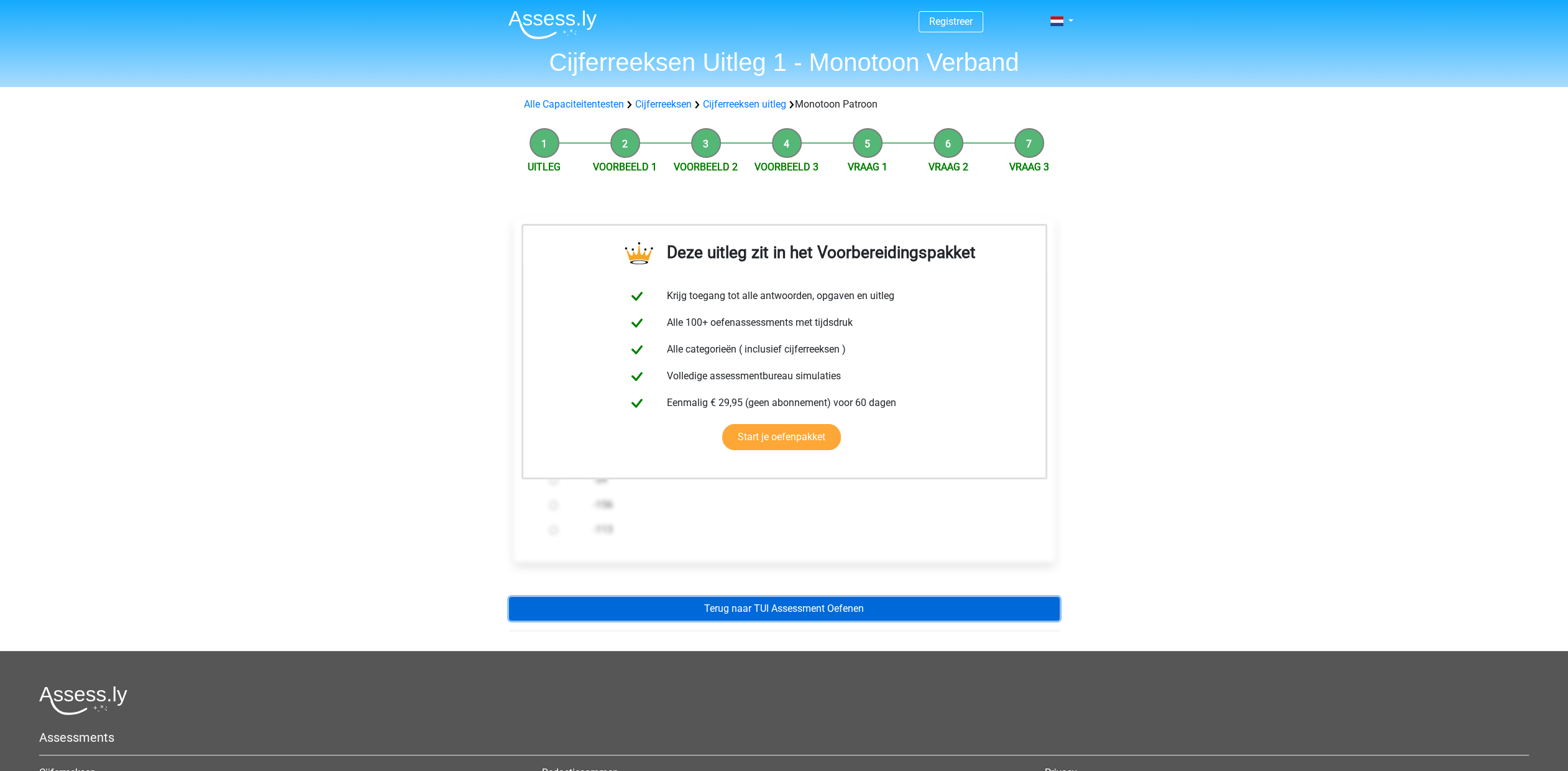
click at [770, 609] on link "Terug naar TUI Assessment Oefenen" at bounding box center [785, 608] width 551 height 24
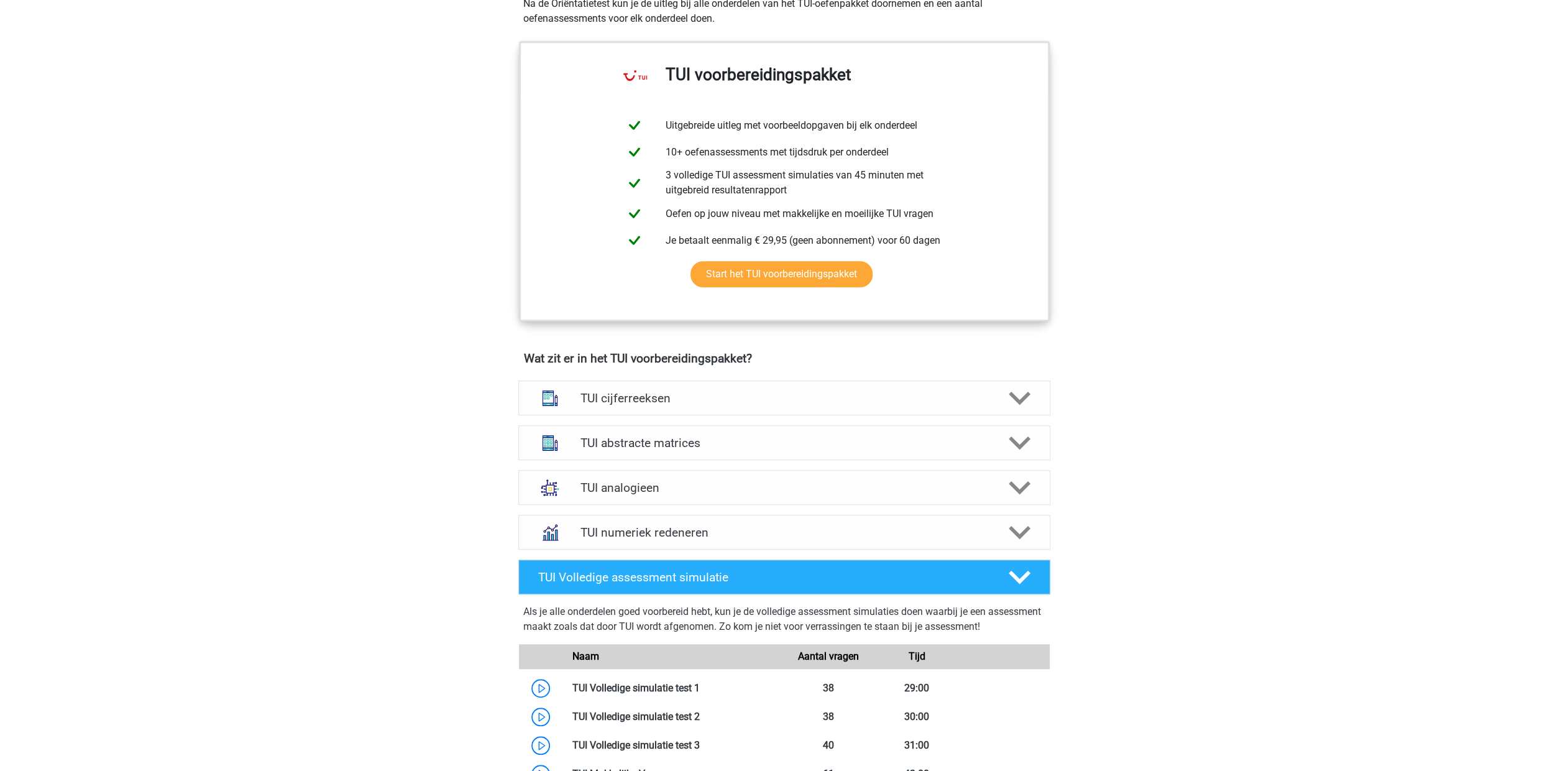
scroll to position [560, 0]
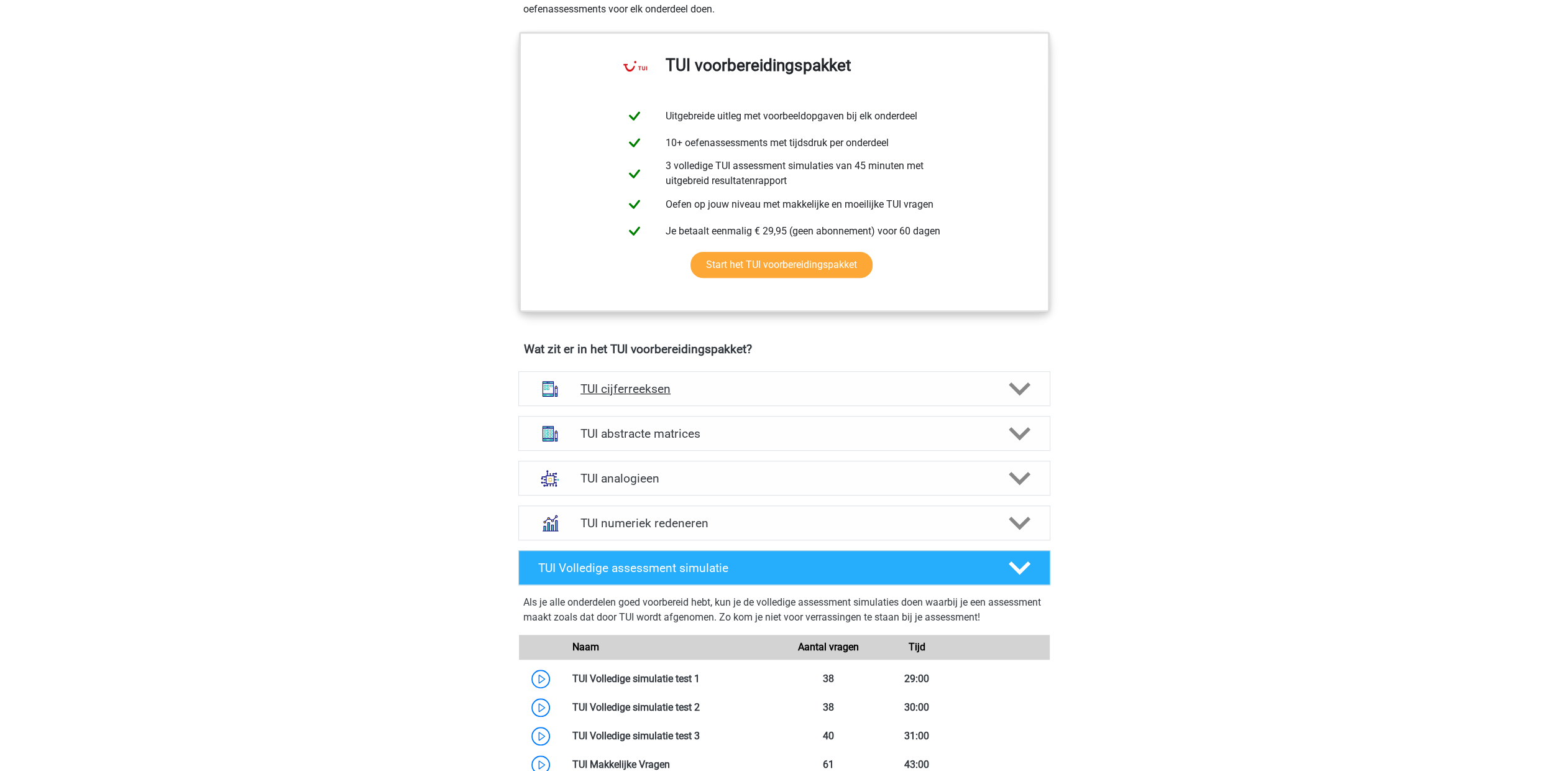
click at [1028, 381] on icon at bounding box center [1020, 389] width 22 height 22
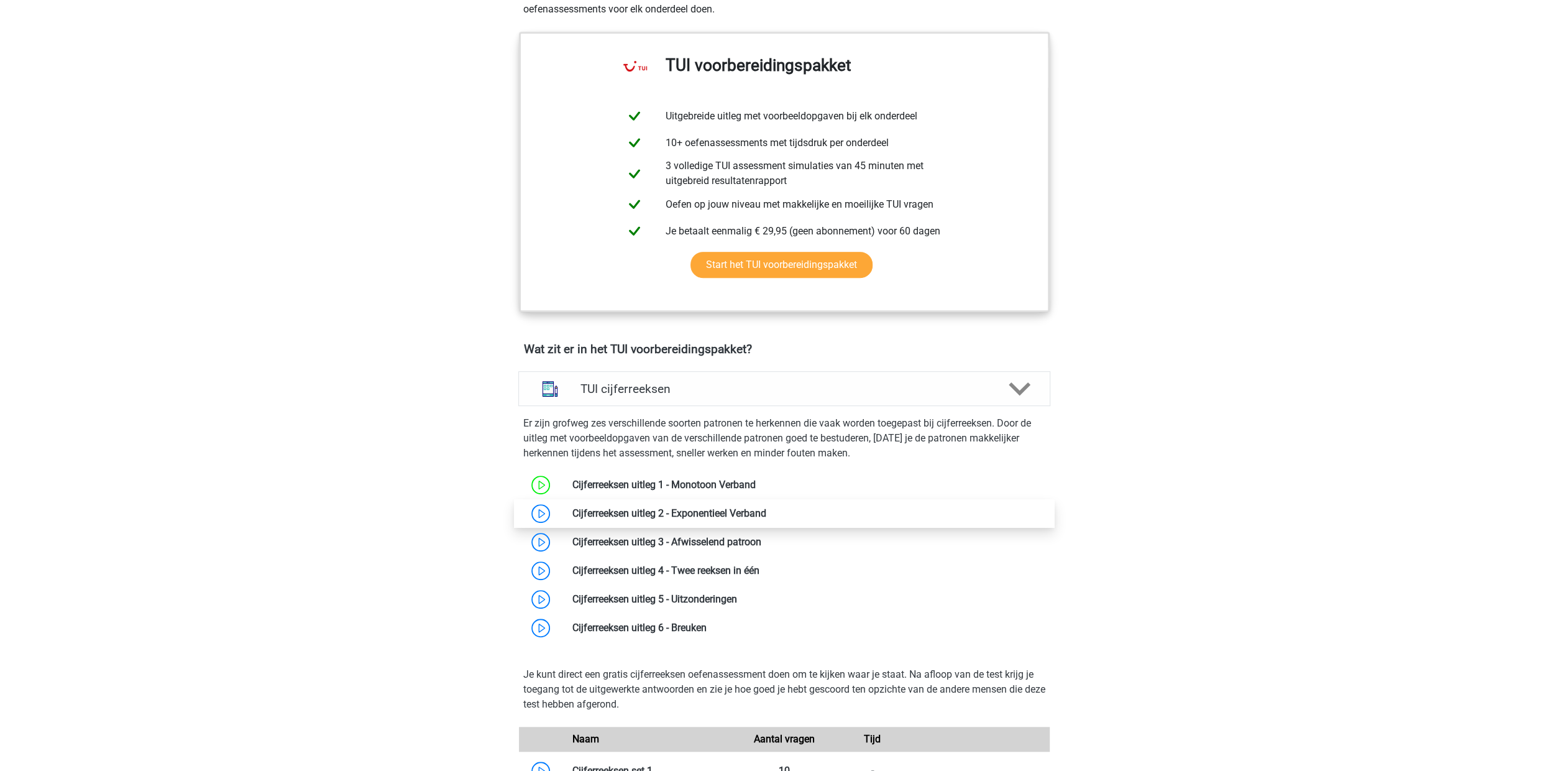
click at [767, 511] on link at bounding box center [767, 513] width 0 height 12
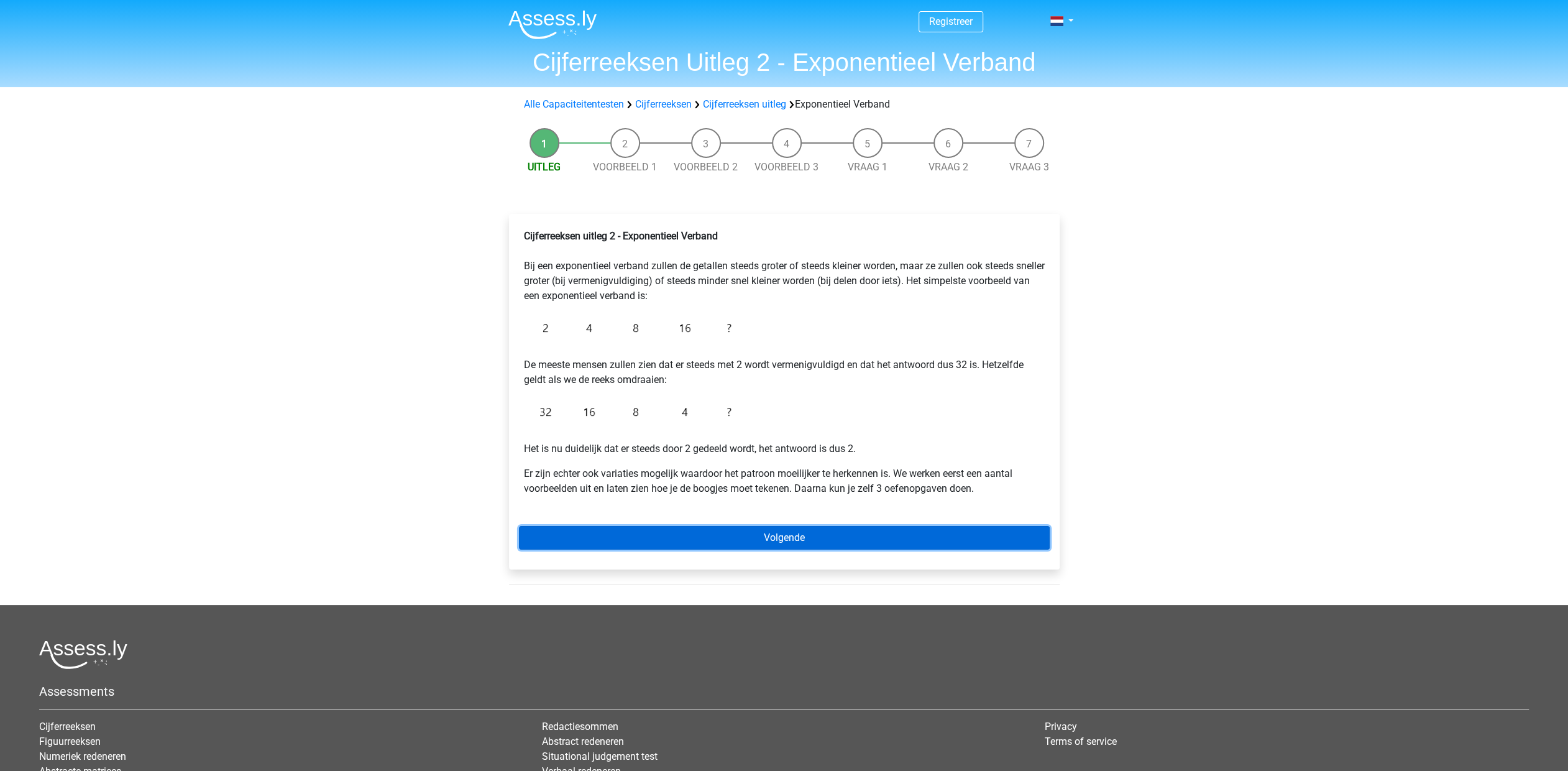
click at [797, 537] on link "Volgende" at bounding box center [784, 538] width 531 height 24
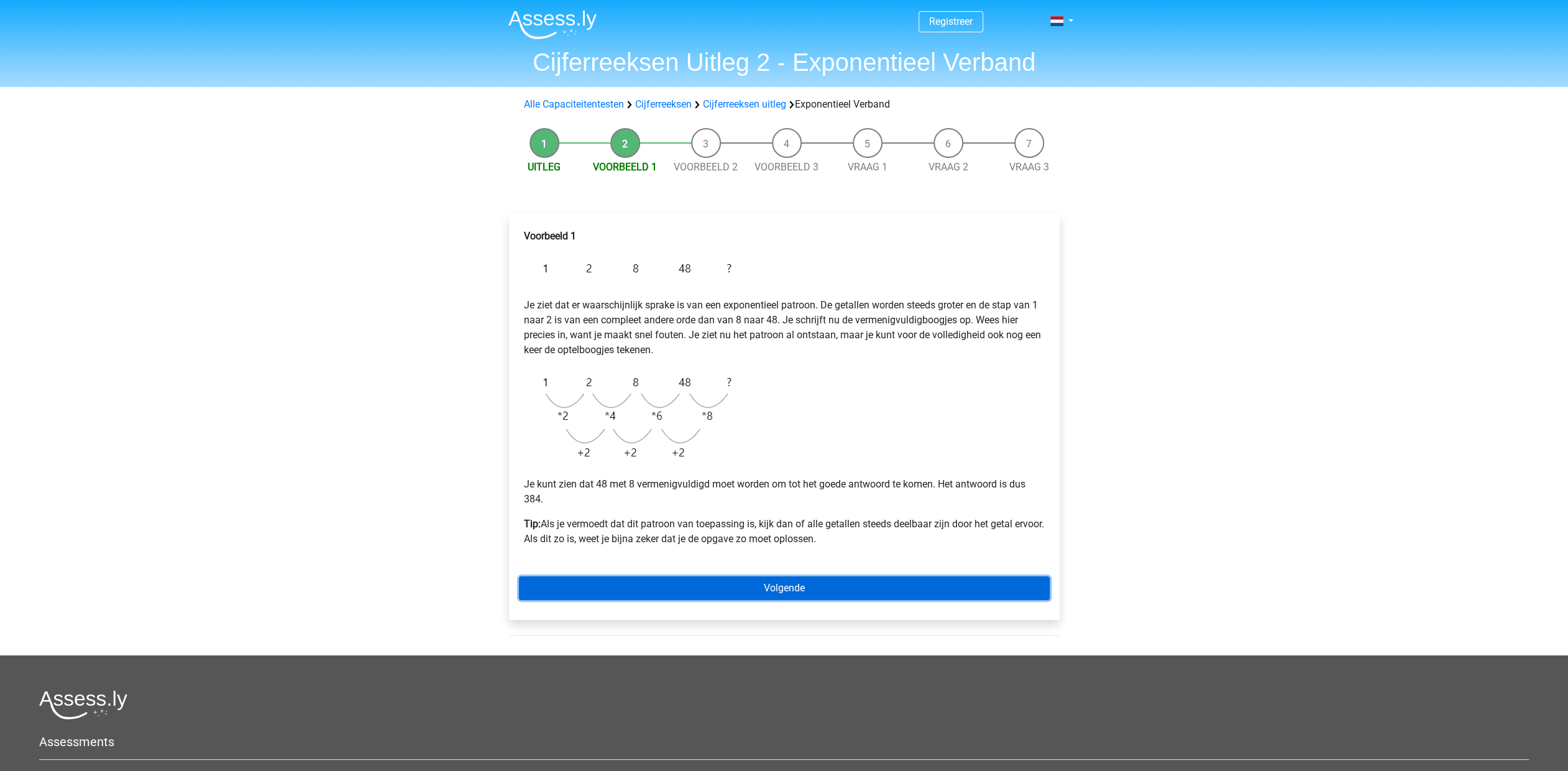
click at [774, 587] on link "Volgende" at bounding box center [784, 587] width 531 height 24
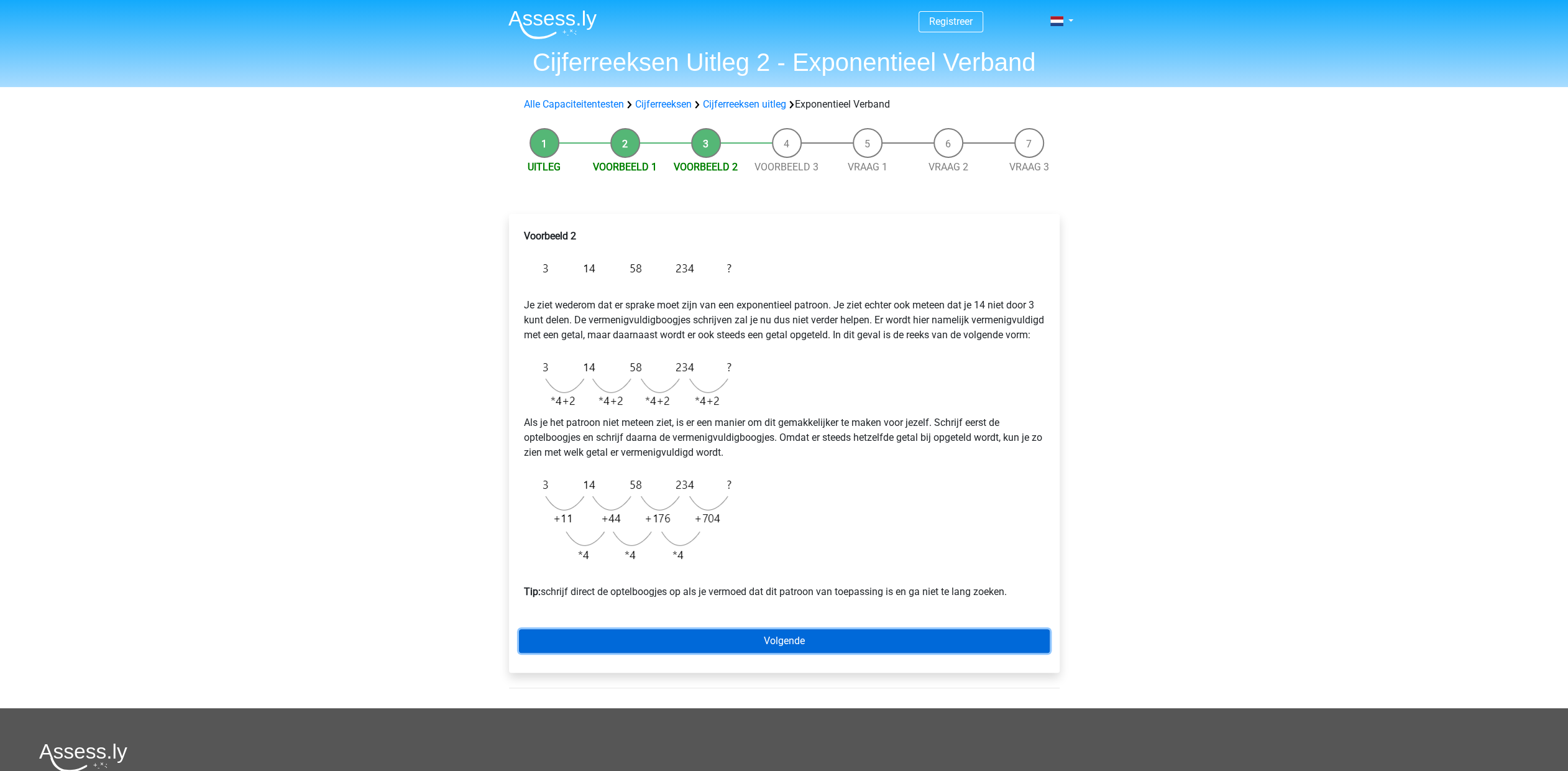
click at [911, 653] on link "Volgende" at bounding box center [784, 640] width 531 height 24
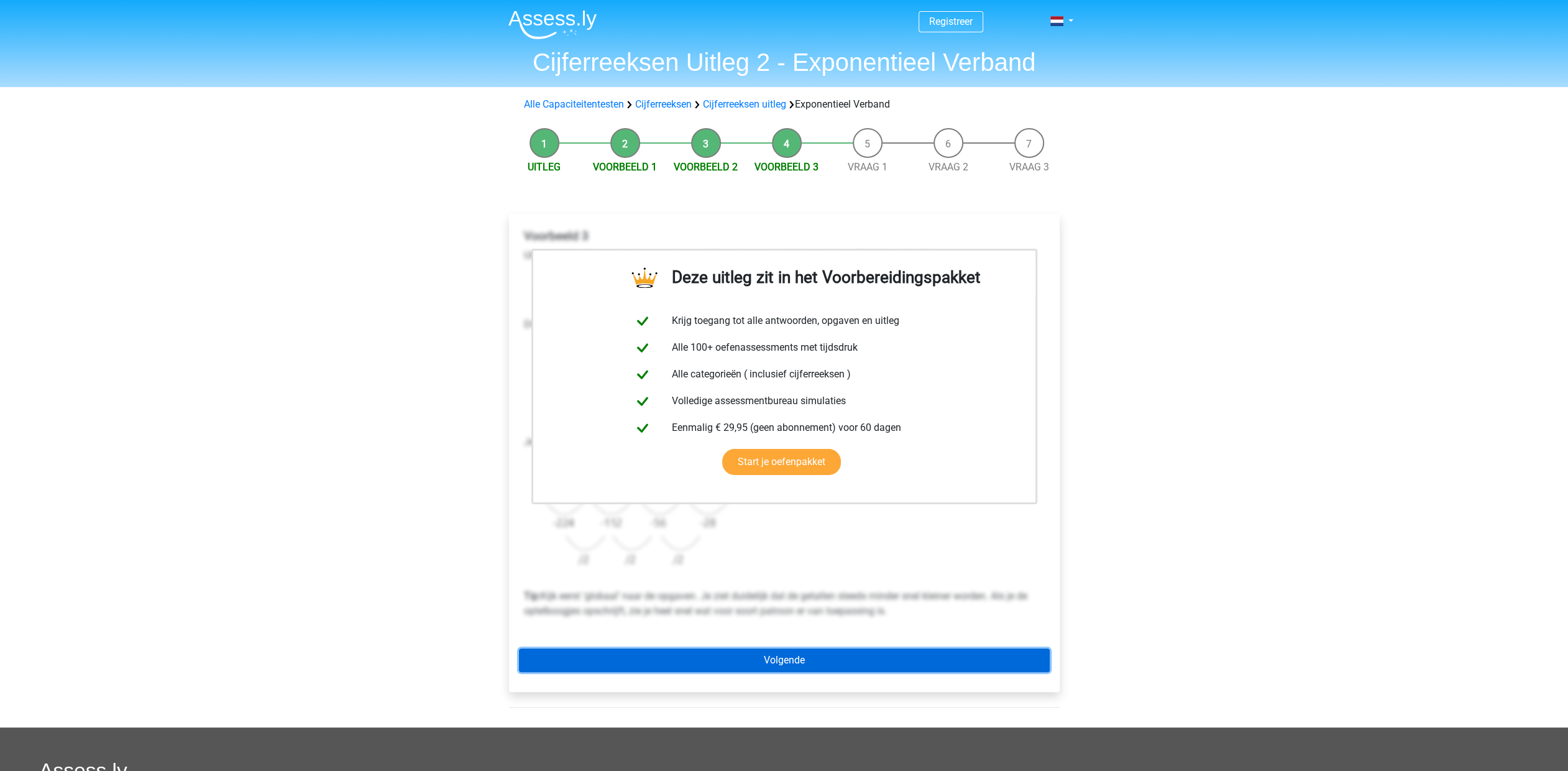
click at [781, 664] on link "Volgende" at bounding box center [784, 660] width 531 height 24
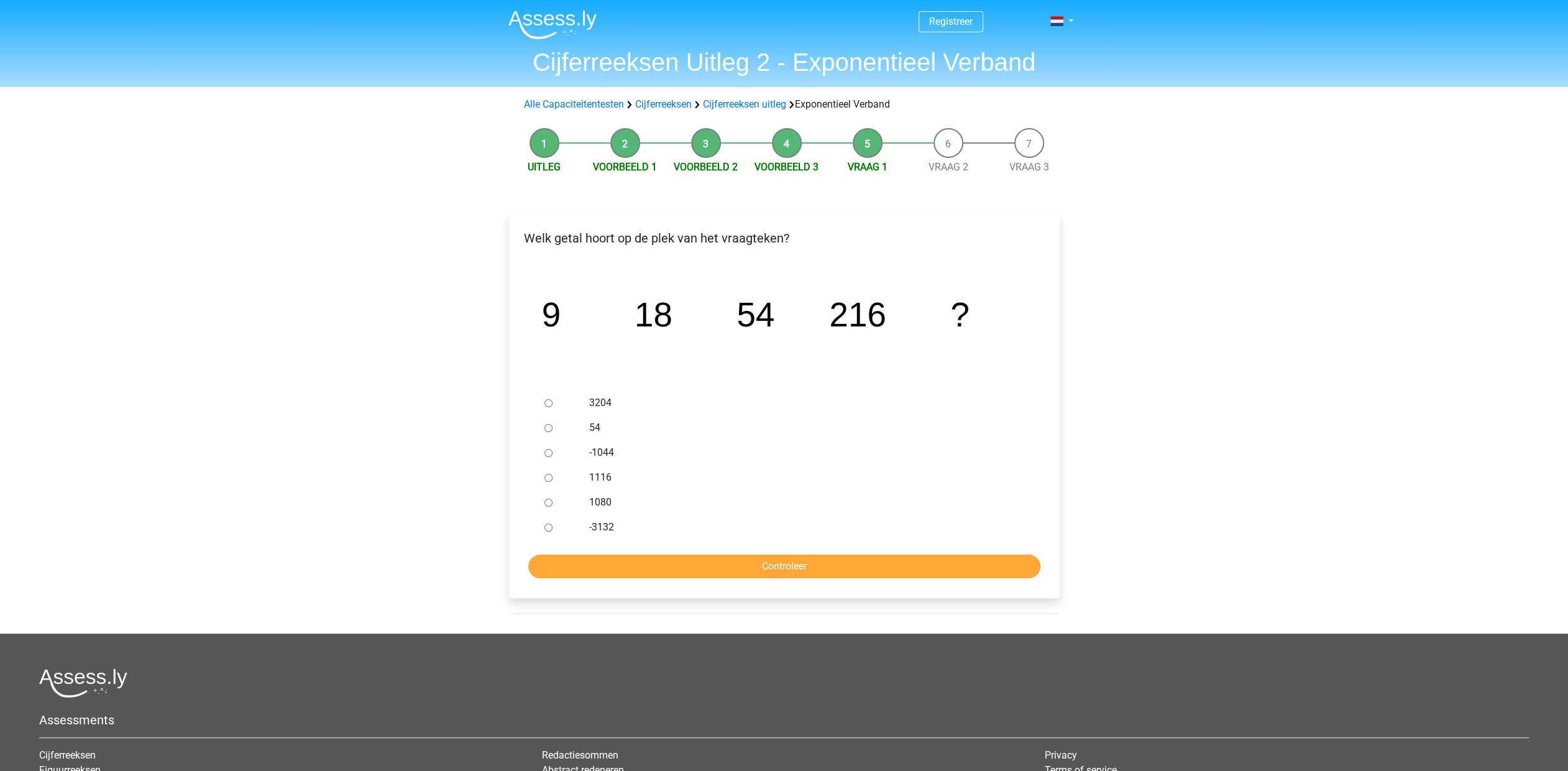
click at [548, 503] on input "1080" at bounding box center [548, 502] width 8 height 8
radio input "true"
click at [793, 570] on input "Controleer" at bounding box center [784, 566] width 512 height 24
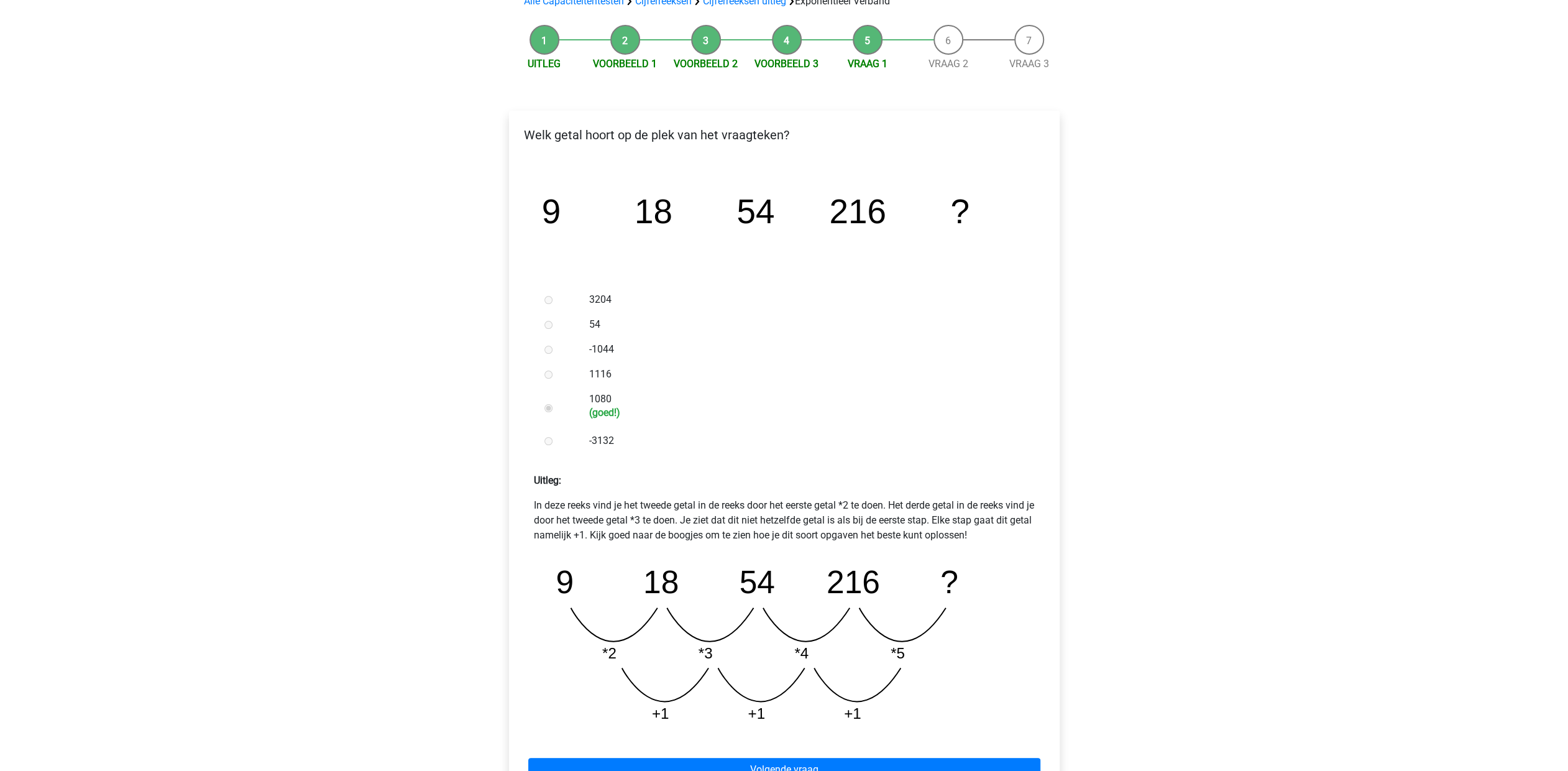
scroll to position [311, 0]
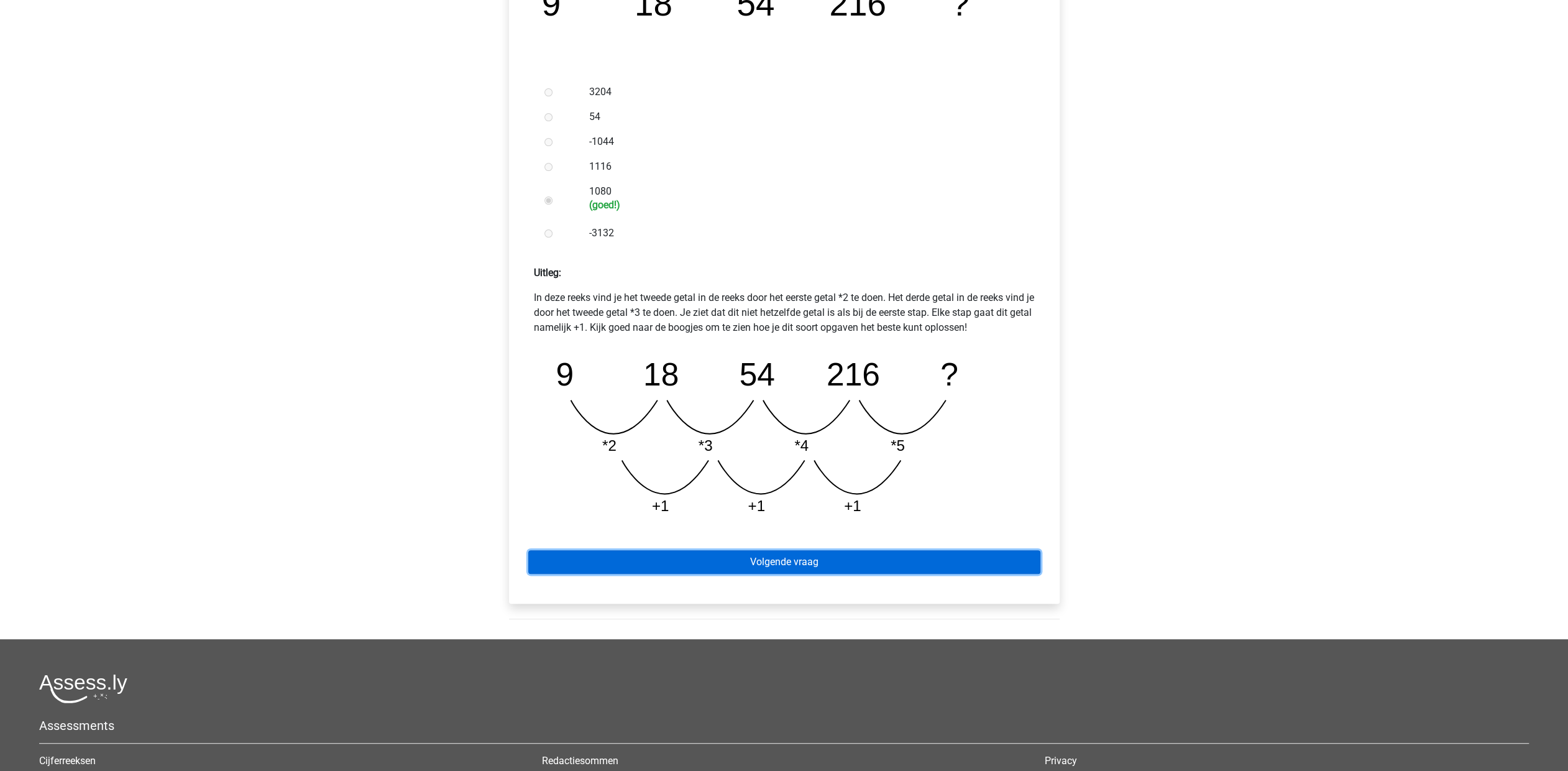
click at [755, 562] on link "Volgende vraag" at bounding box center [784, 562] width 512 height 24
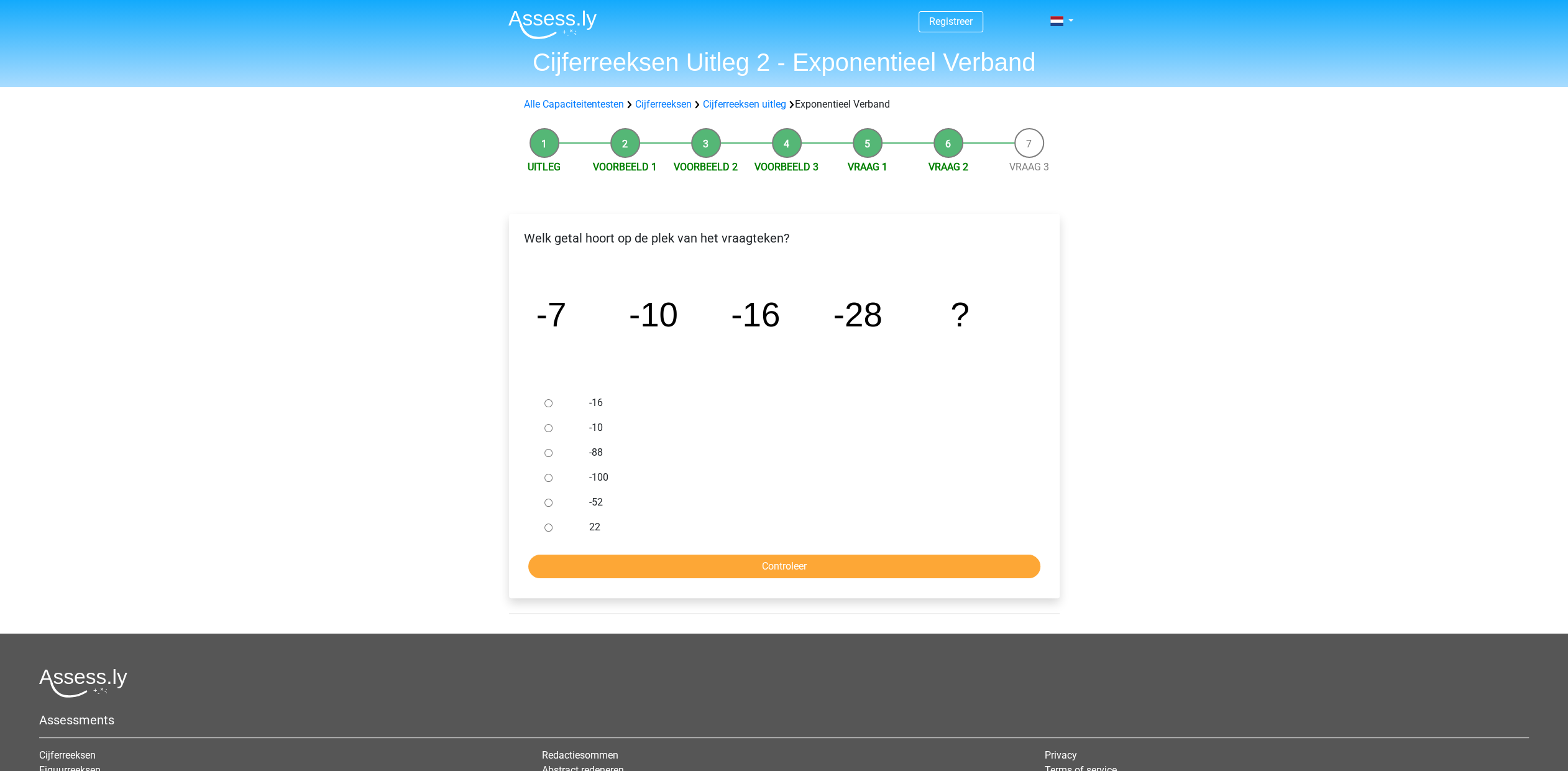
click at [548, 500] on input "-52" at bounding box center [548, 502] width 8 height 8
radio input "true"
click at [765, 569] on input "Controleer" at bounding box center [784, 566] width 512 height 24
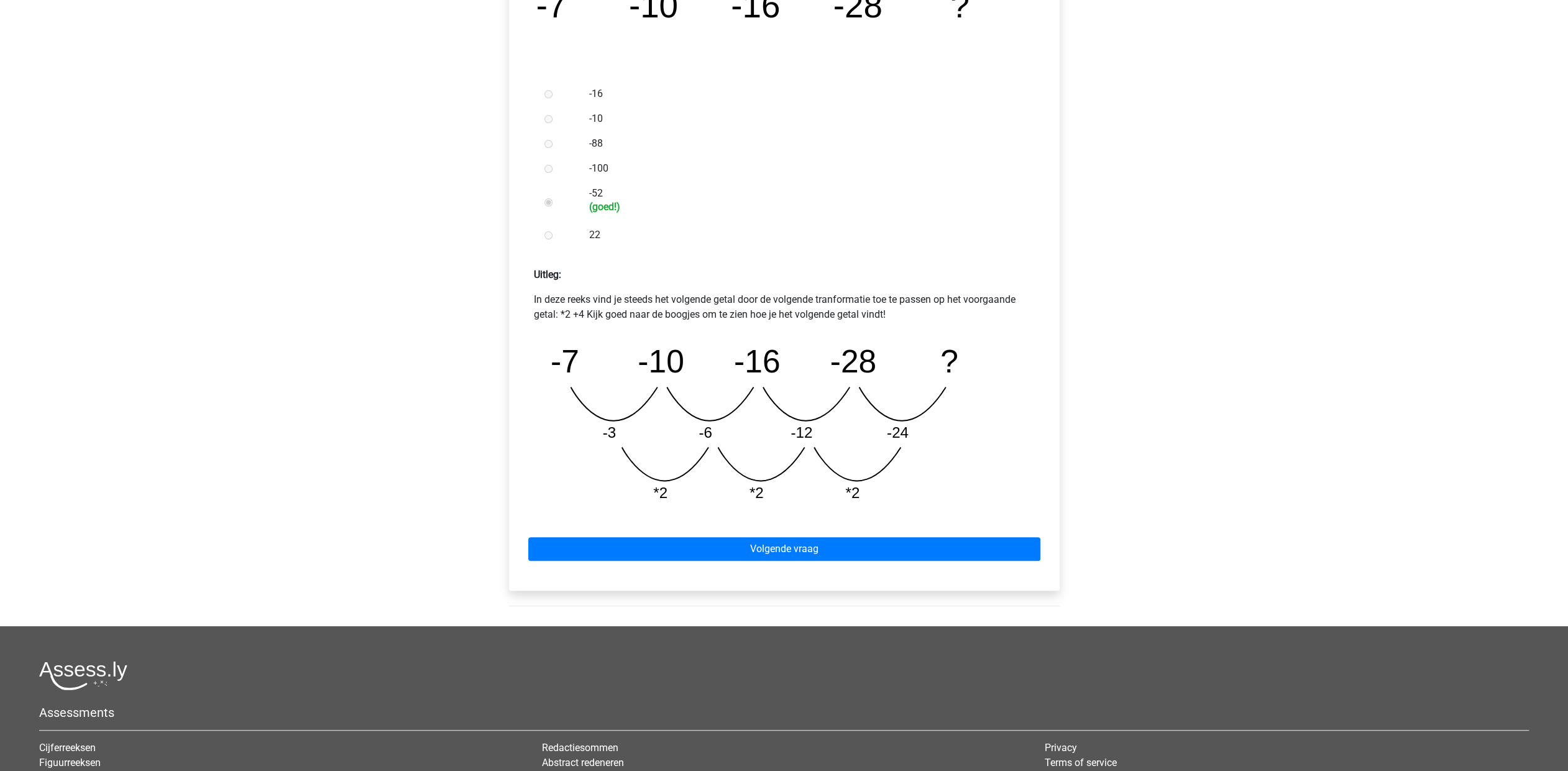
scroll to position [311, 0]
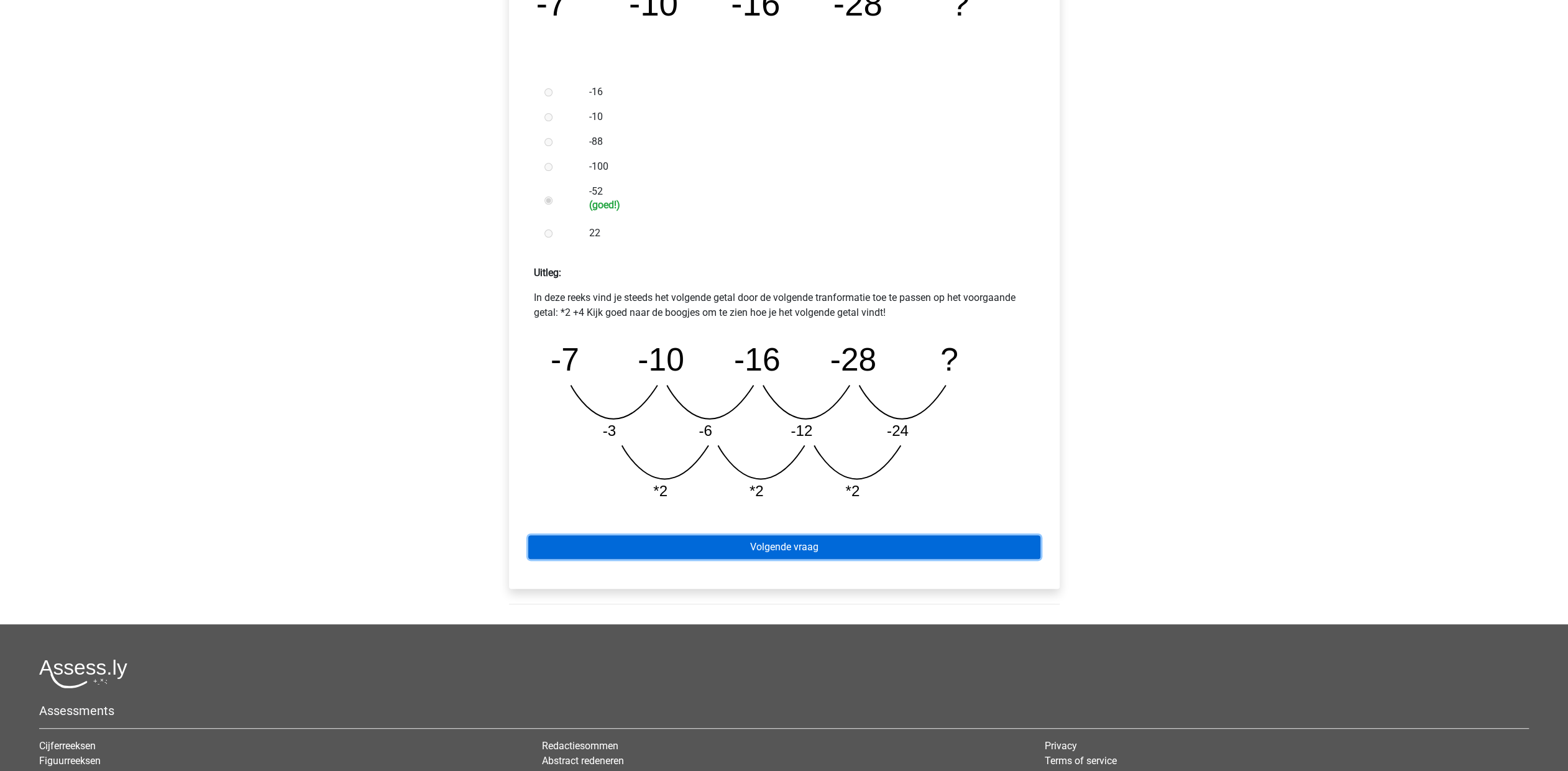
click at [798, 539] on link "Volgende vraag" at bounding box center [784, 547] width 512 height 24
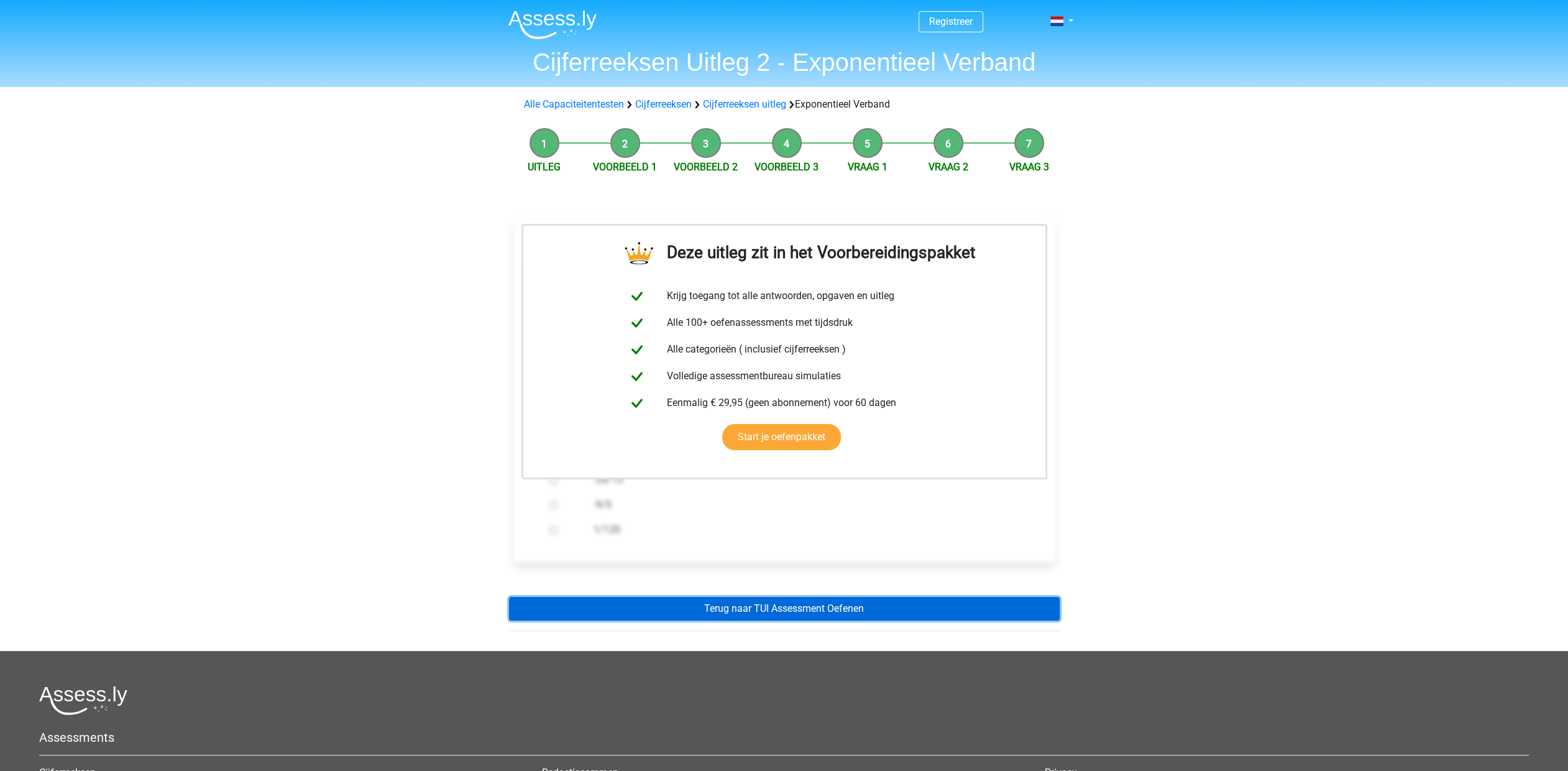
click at [741, 609] on link "Terug naar TUI Assessment Oefenen" at bounding box center [785, 608] width 551 height 24
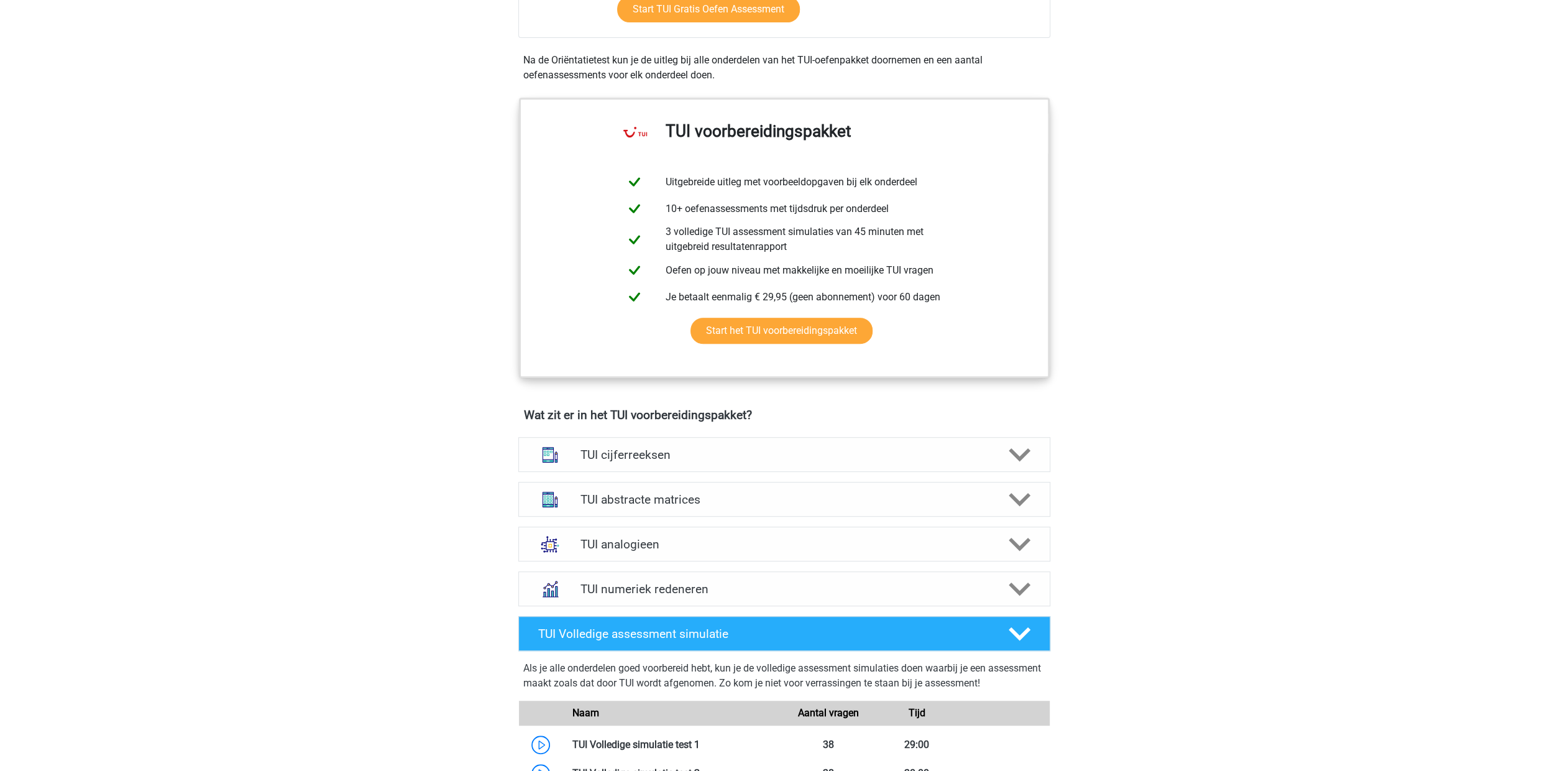
scroll to position [560, 0]
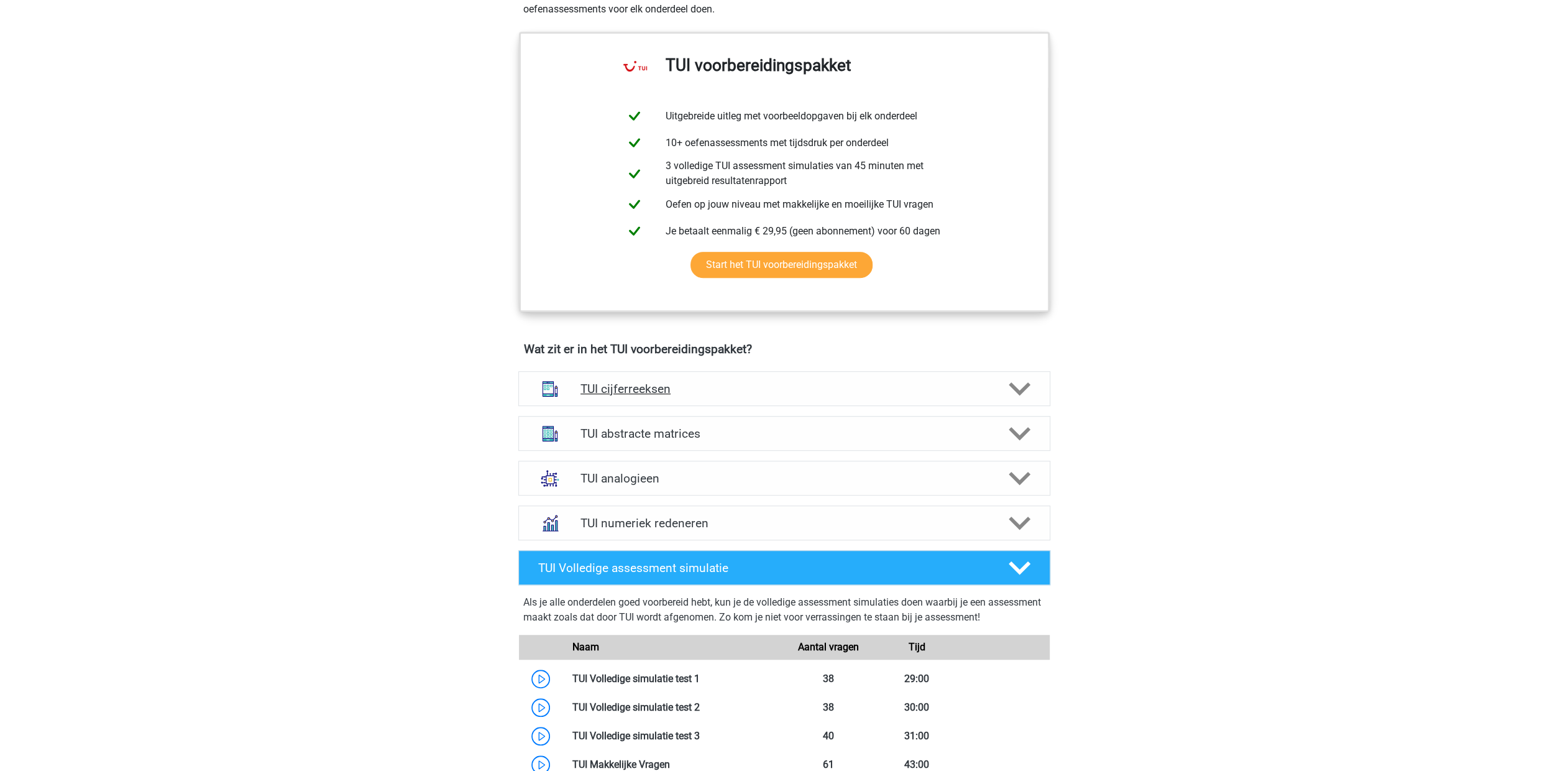
click at [664, 387] on h4 "TUI cijferreeksen" at bounding box center [784, 388] width 407 height 14
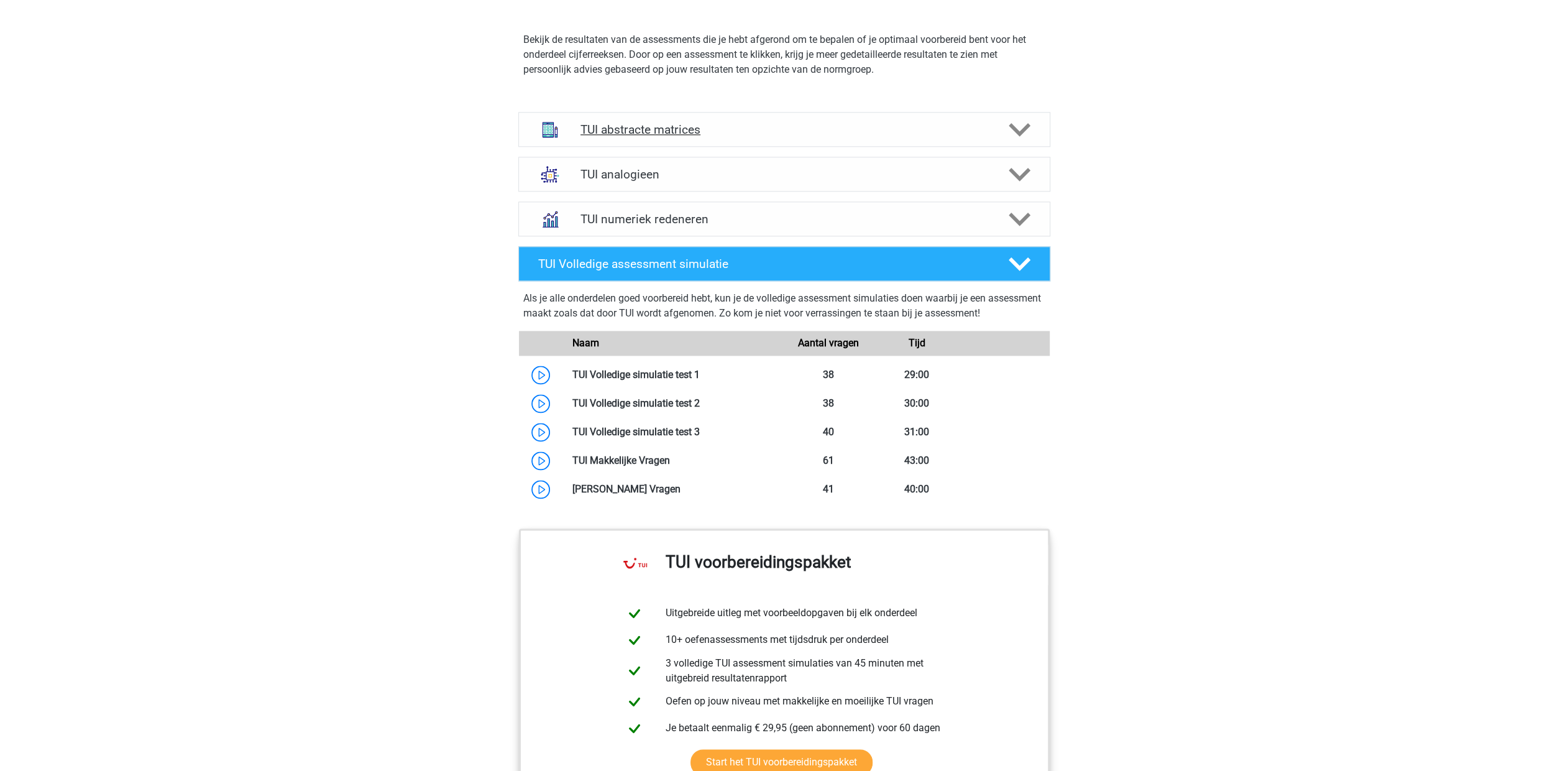
scroll to position [1616, 0]
